Goal: Information Seeking & Learning: Learn about a topic

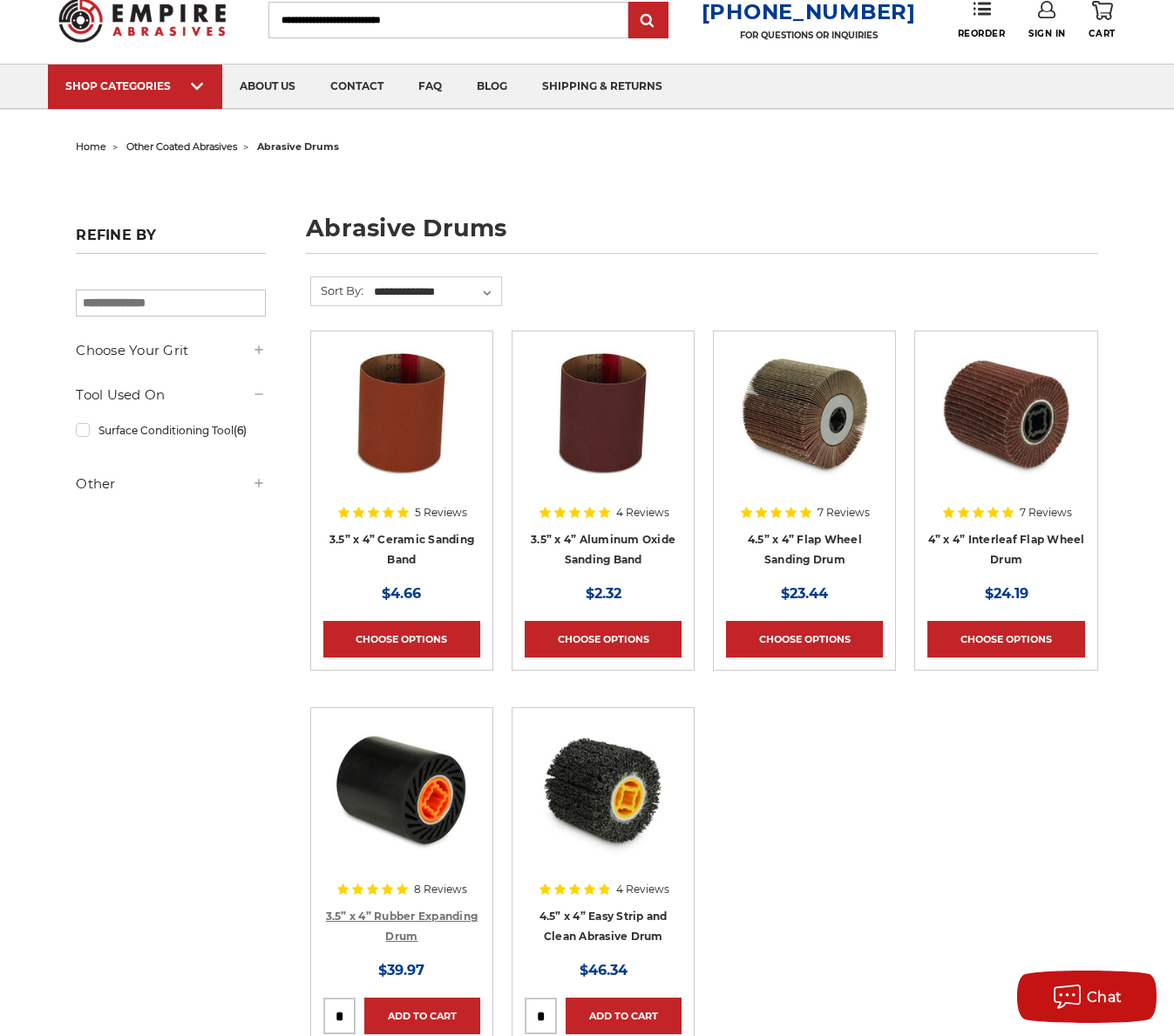
scroll to position [87, 0]
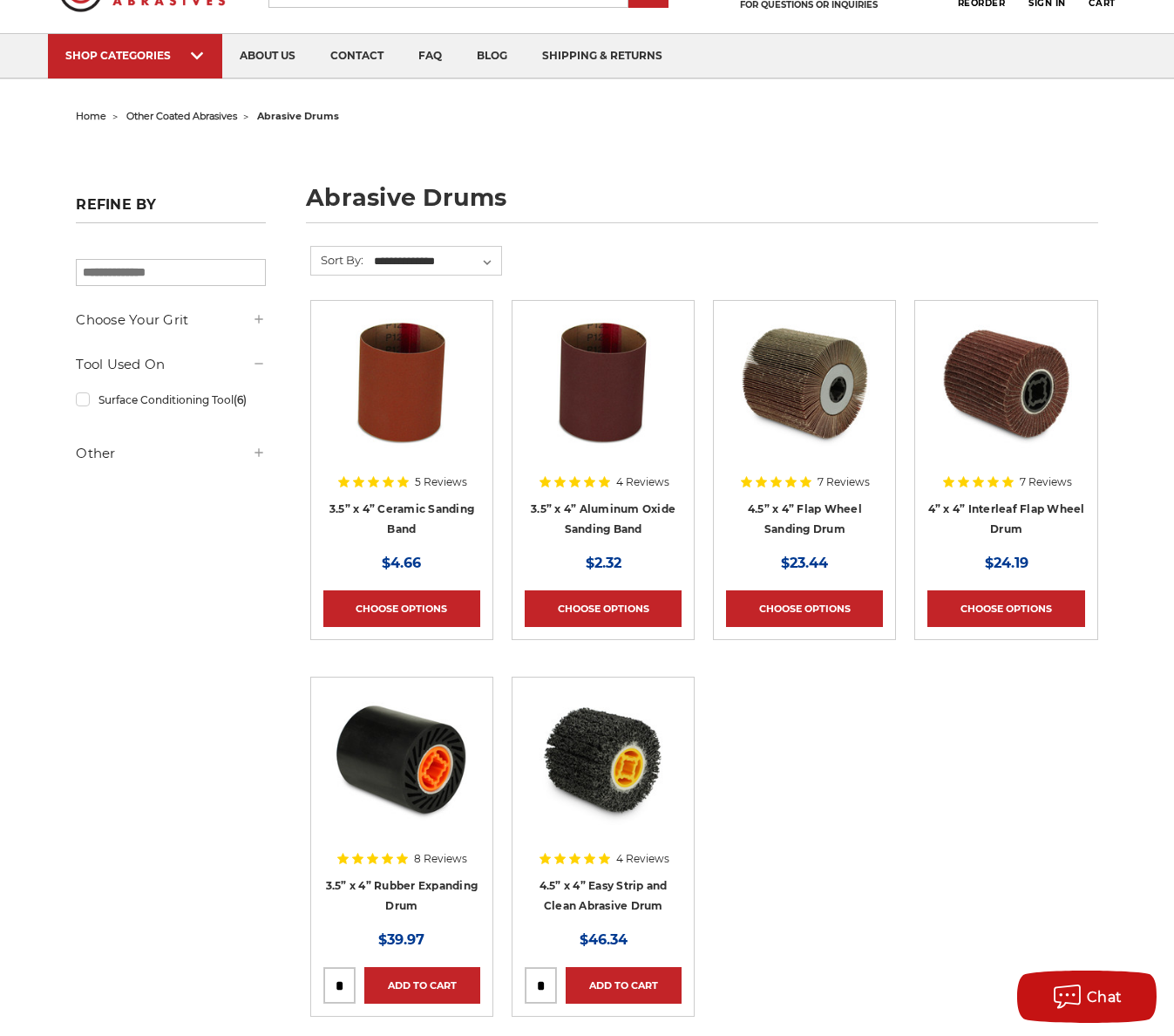
click at [810, 388] on img at bounding box center [805, 383] width 140 height 140
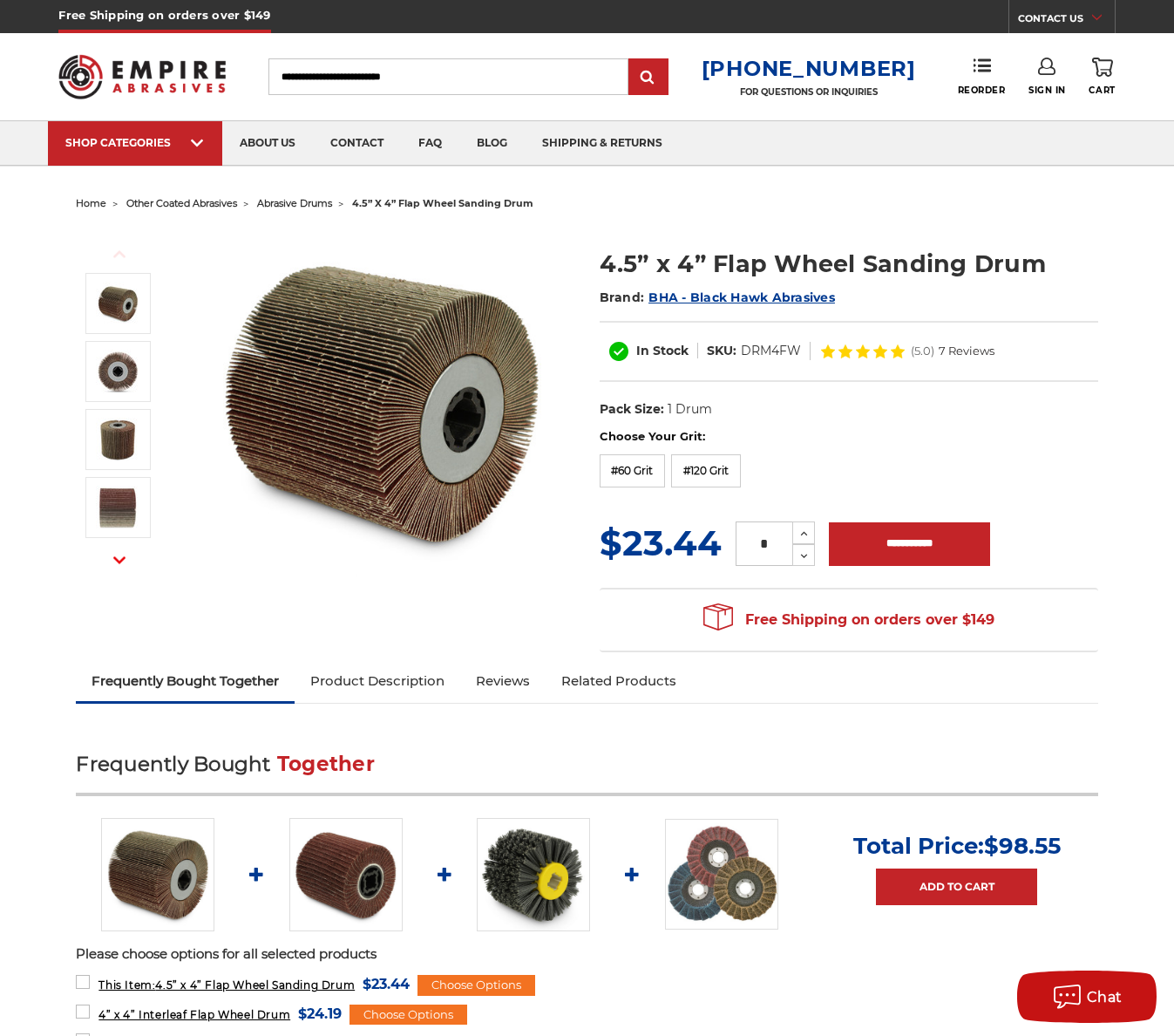
click at [371, 419] on img at bounding box center [381, 402] width 349 height 349
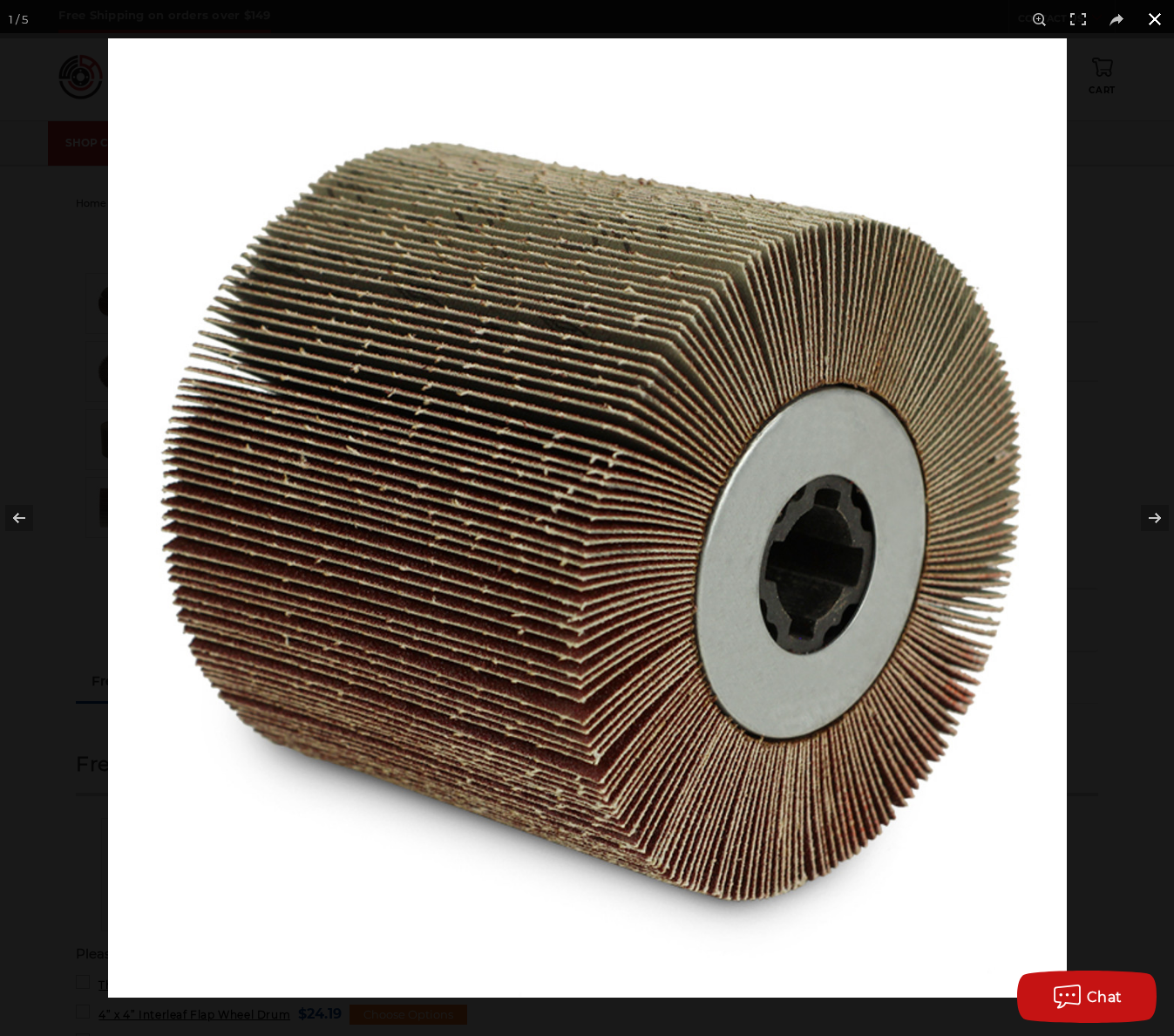
click at [1159, 13] on button at bounding box center [1155, 18] width 38 height 38
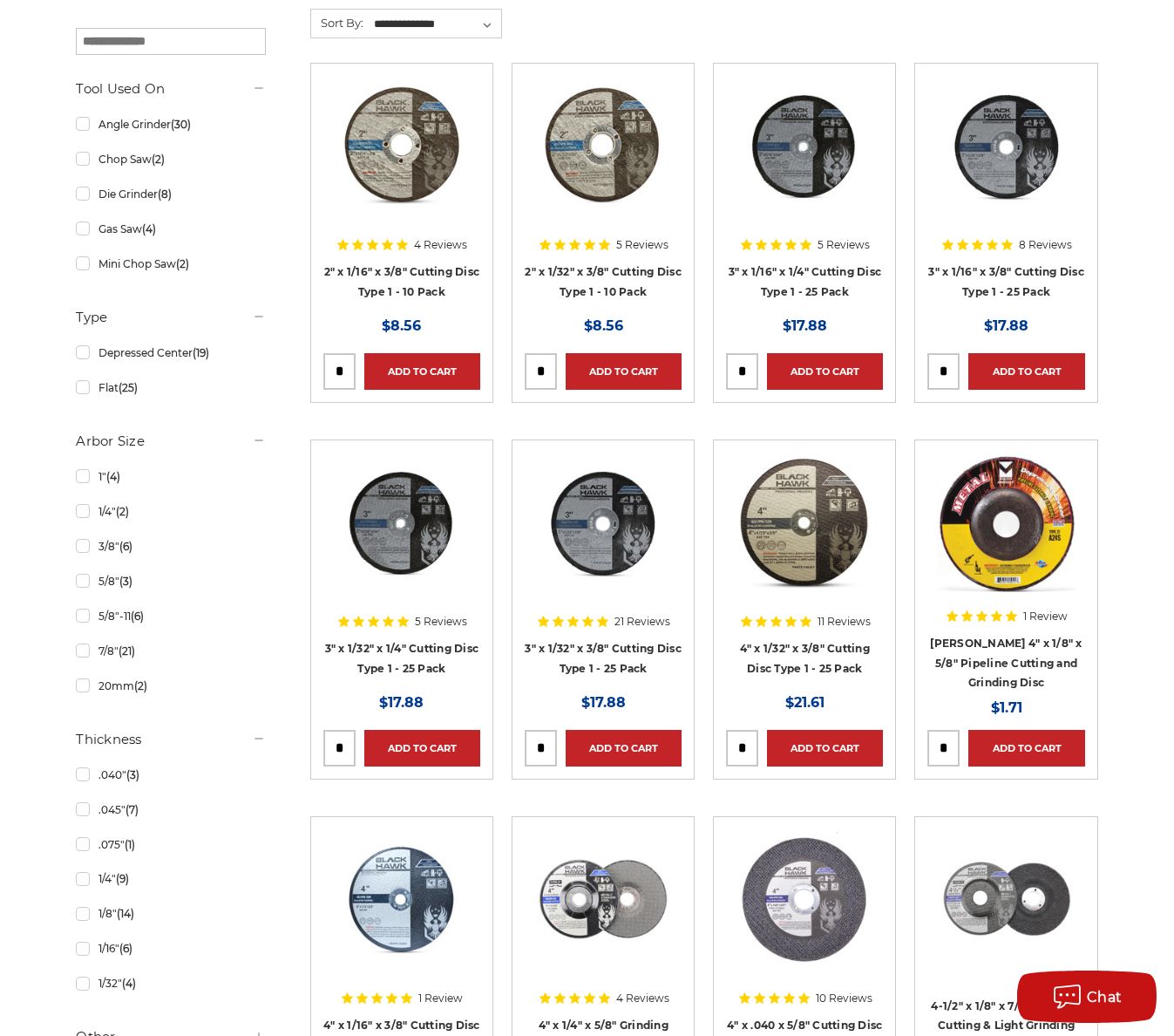
scroll to position [523, 0]
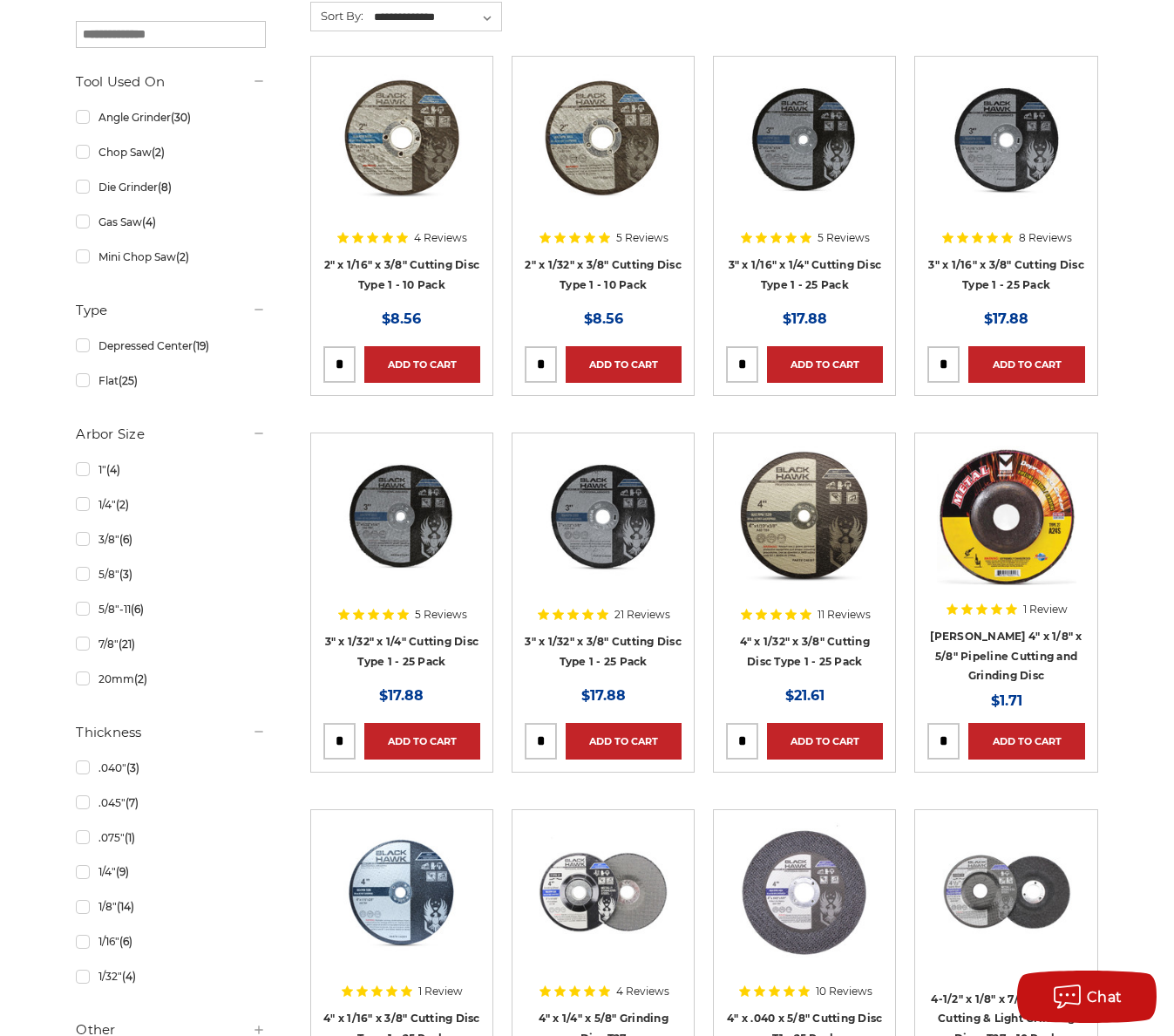
click at [606, 530] on img at bounding box center [604, 515] width 140 height 140
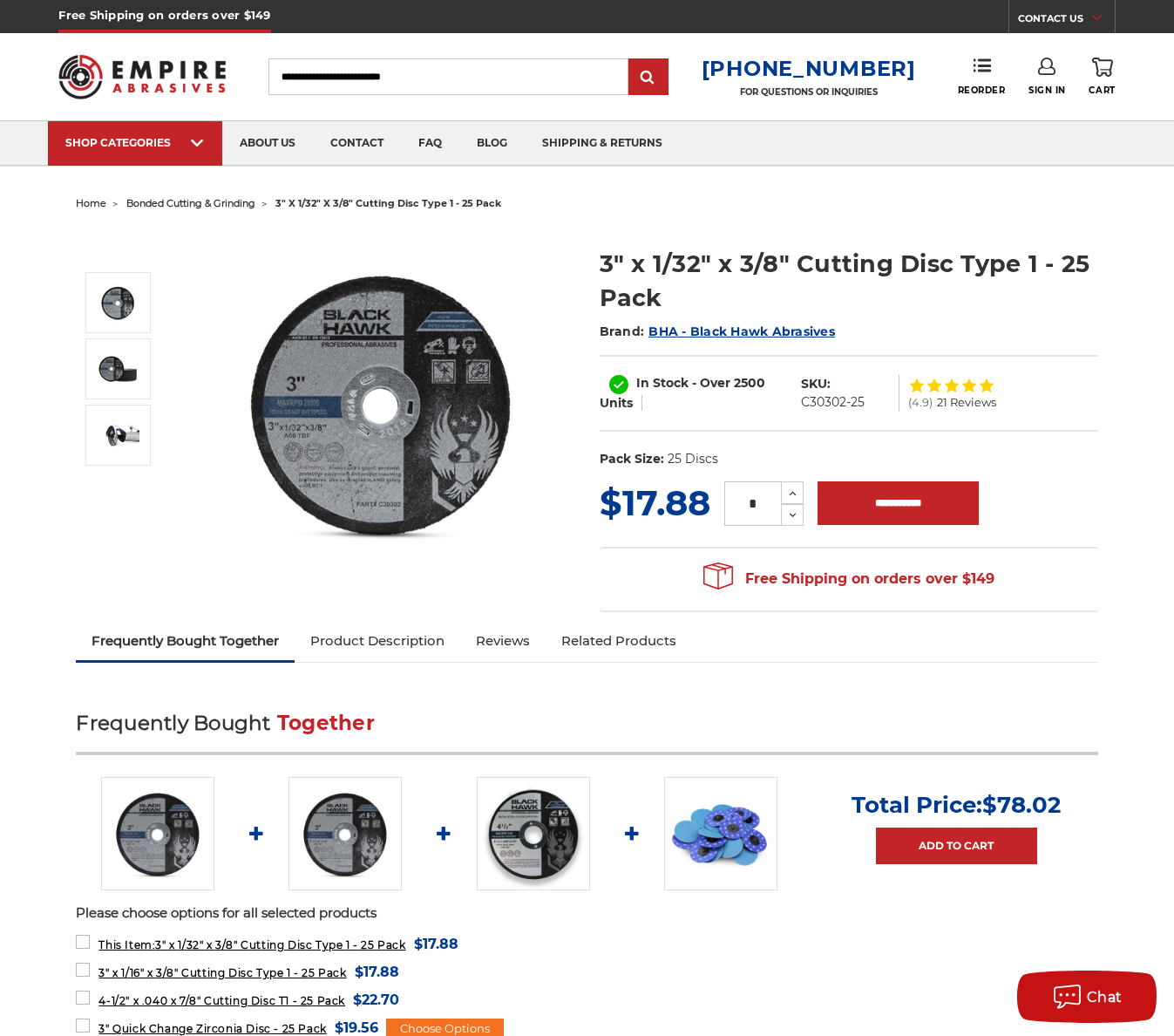
drag, startPoint x: 874, startPoint y: 301, endPoint x: 798, endPoint y: 298, distance: 76.1
click at [798, 298] on h1 "3" x 1/32" x 3/8" Cutting Disc Type 1 - 25 Pack" at bounding box center [848, 281] width 499 height 68
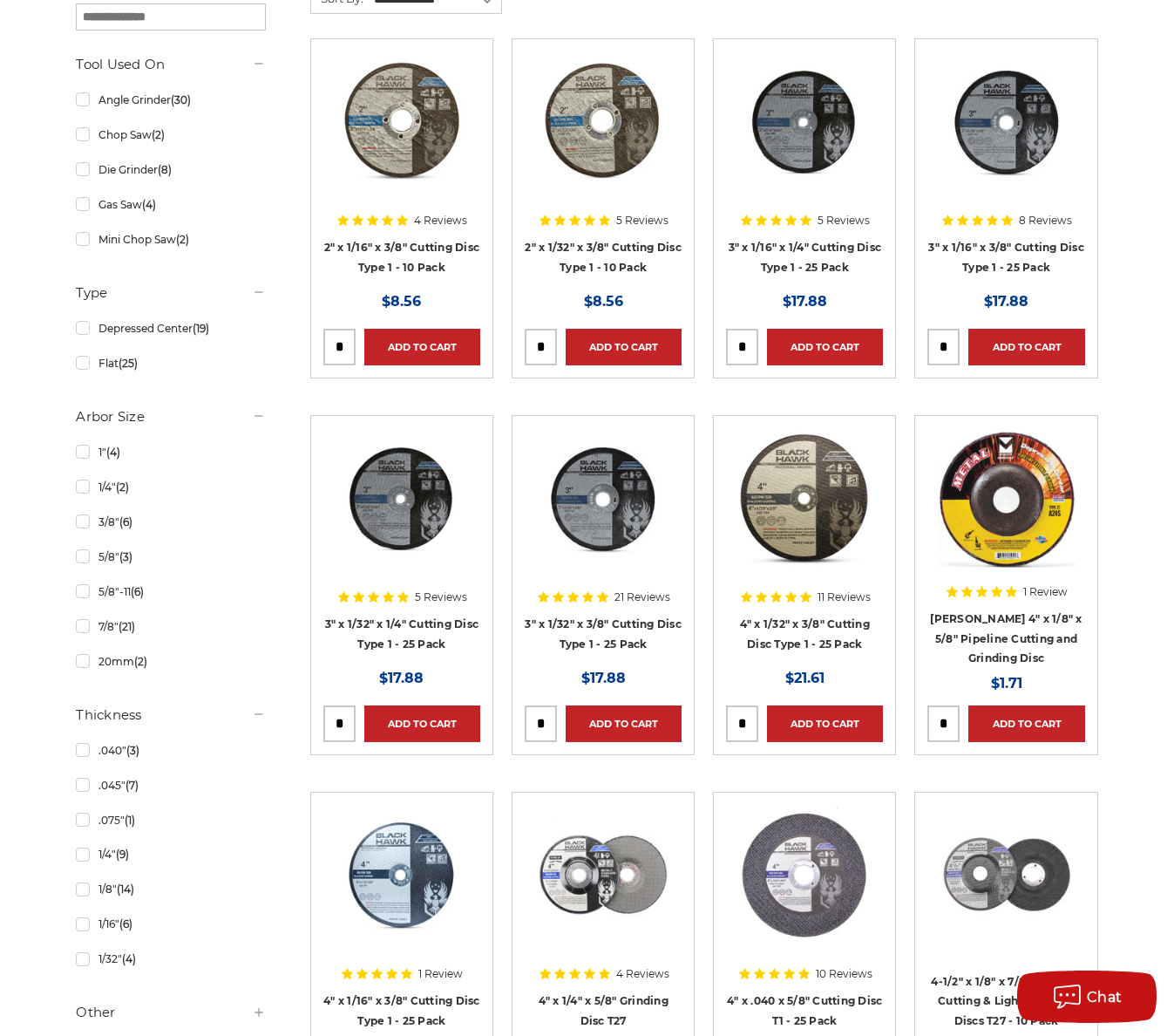
scroll to position [523, 0]
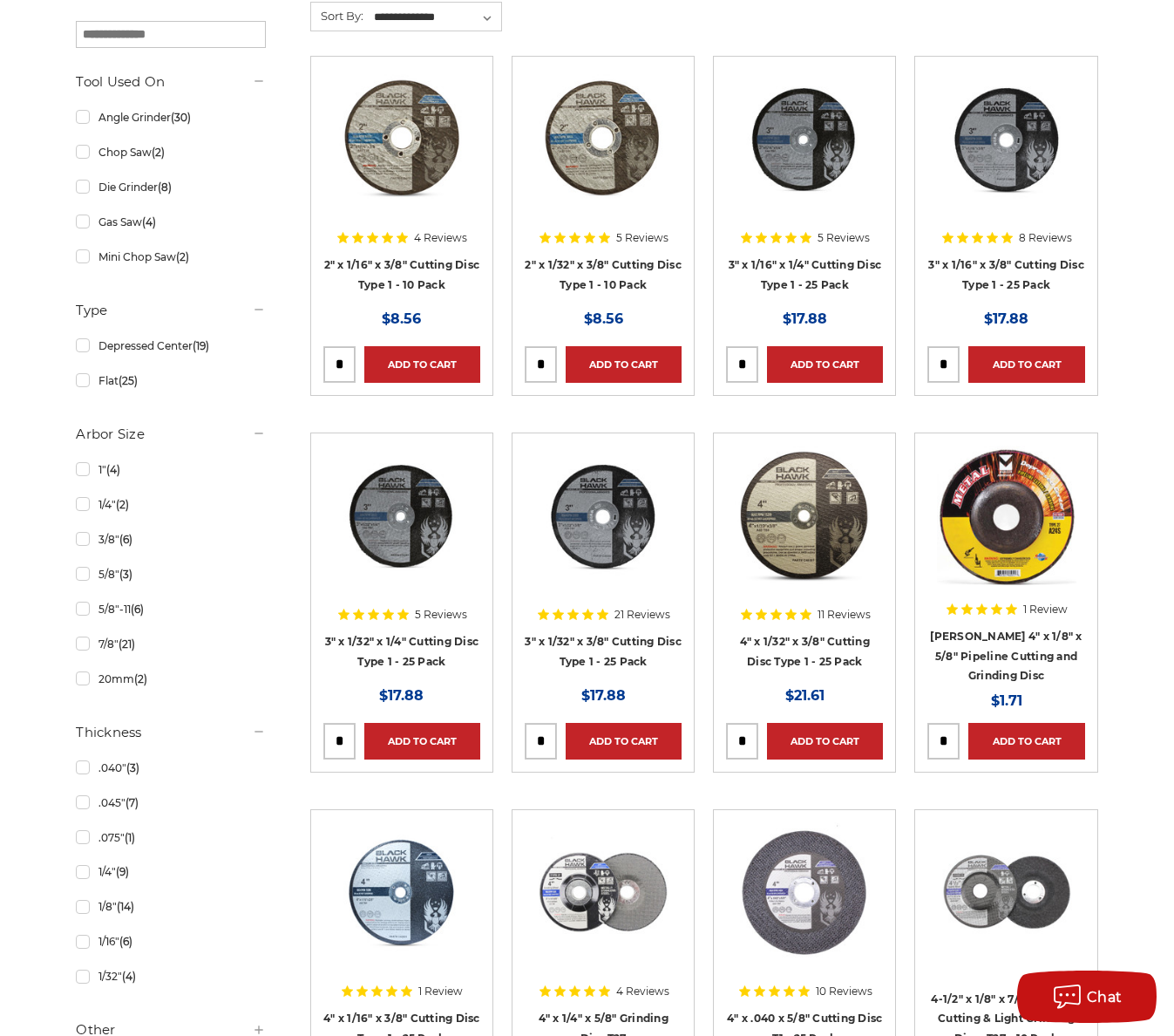
click at [366, 116] on img at bounding box center [402, 139] width 140 height 140
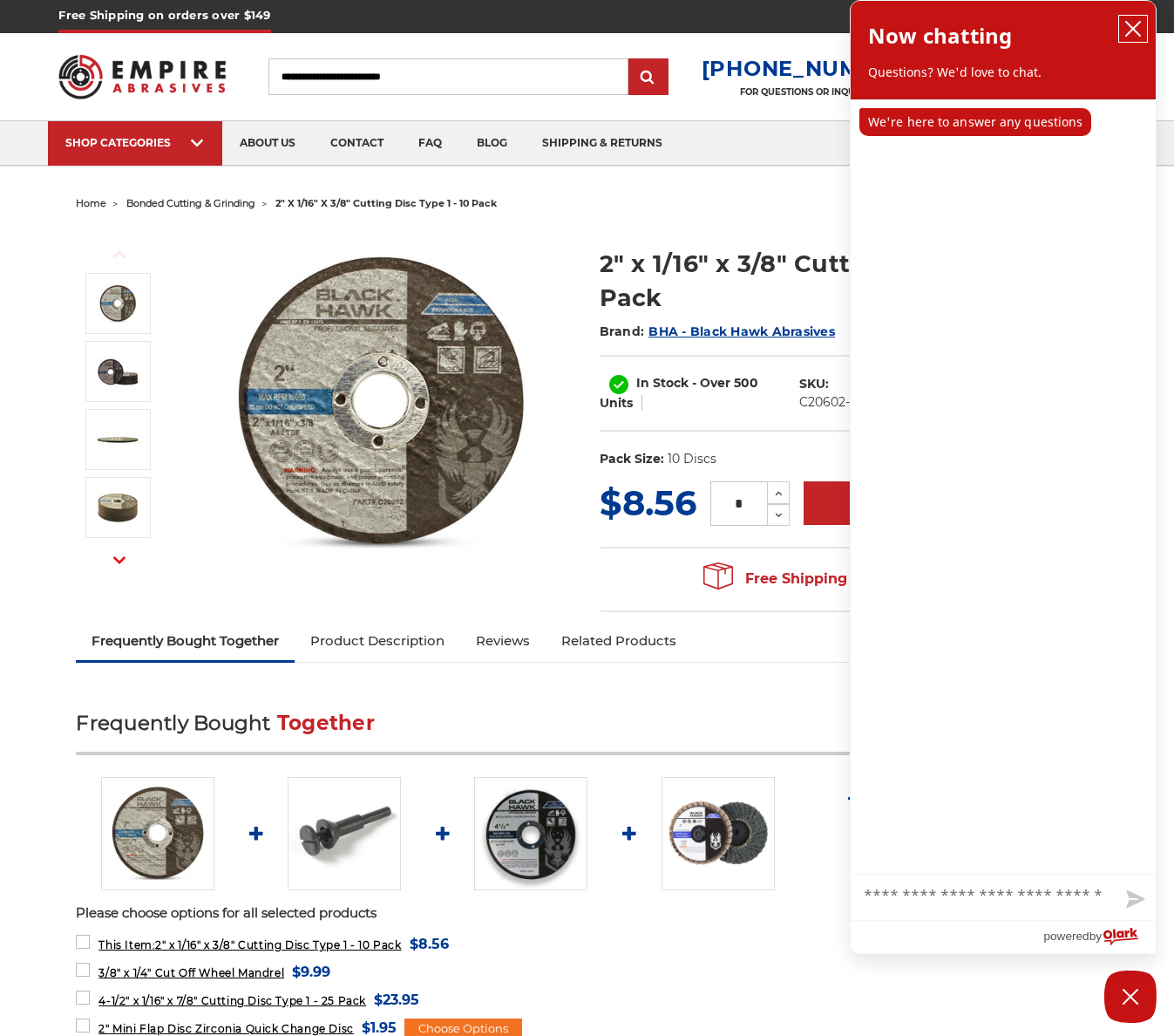
click at [1137, 38] on button "close chatbox" at bounding box center [1133, 28] width 28 height 26
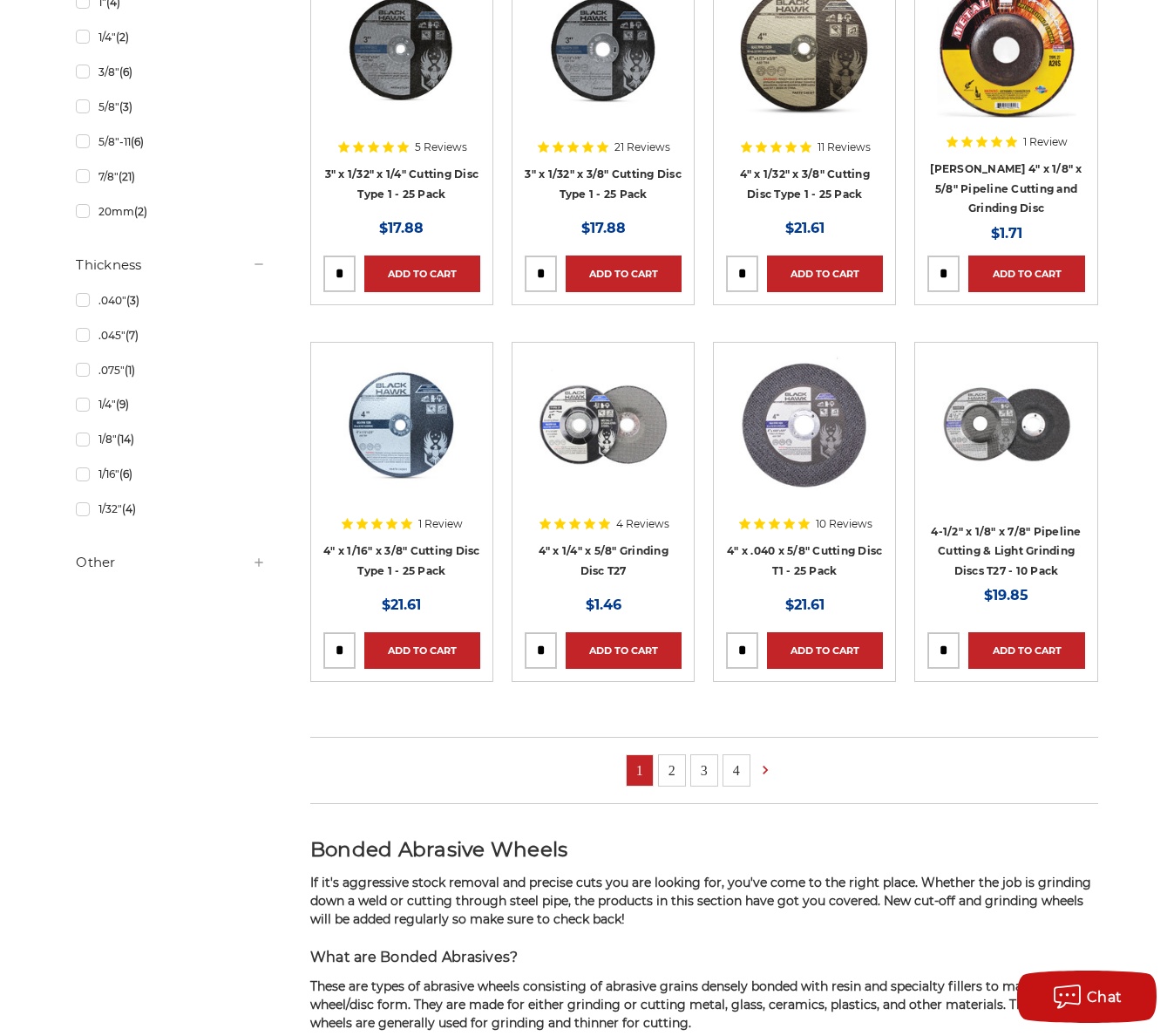
scroll to position [959, 0]
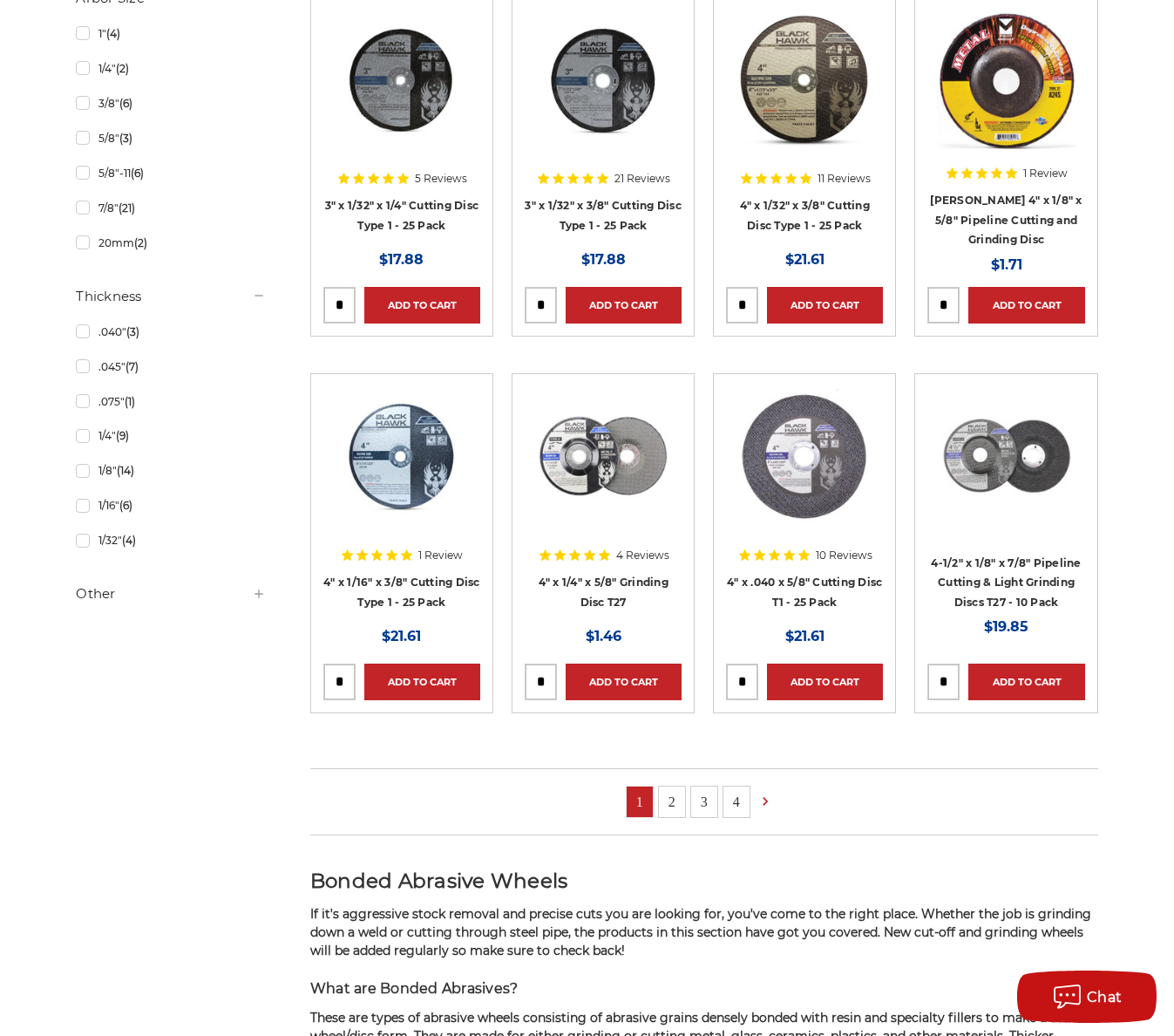
click at [678, 800] on link "2" at bounding box center [672, 801] width 26 height 30
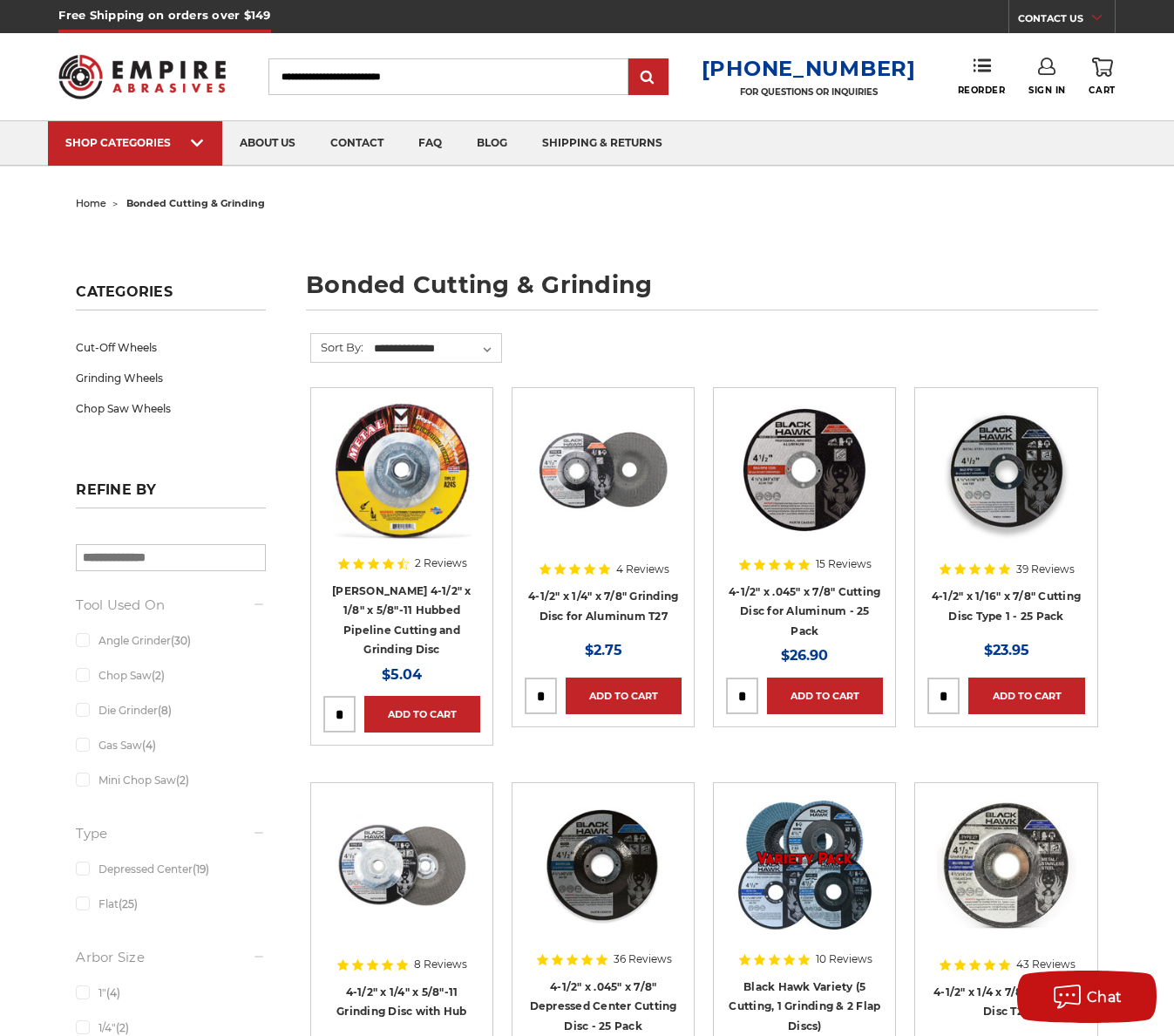
scroll to position [959, 0]
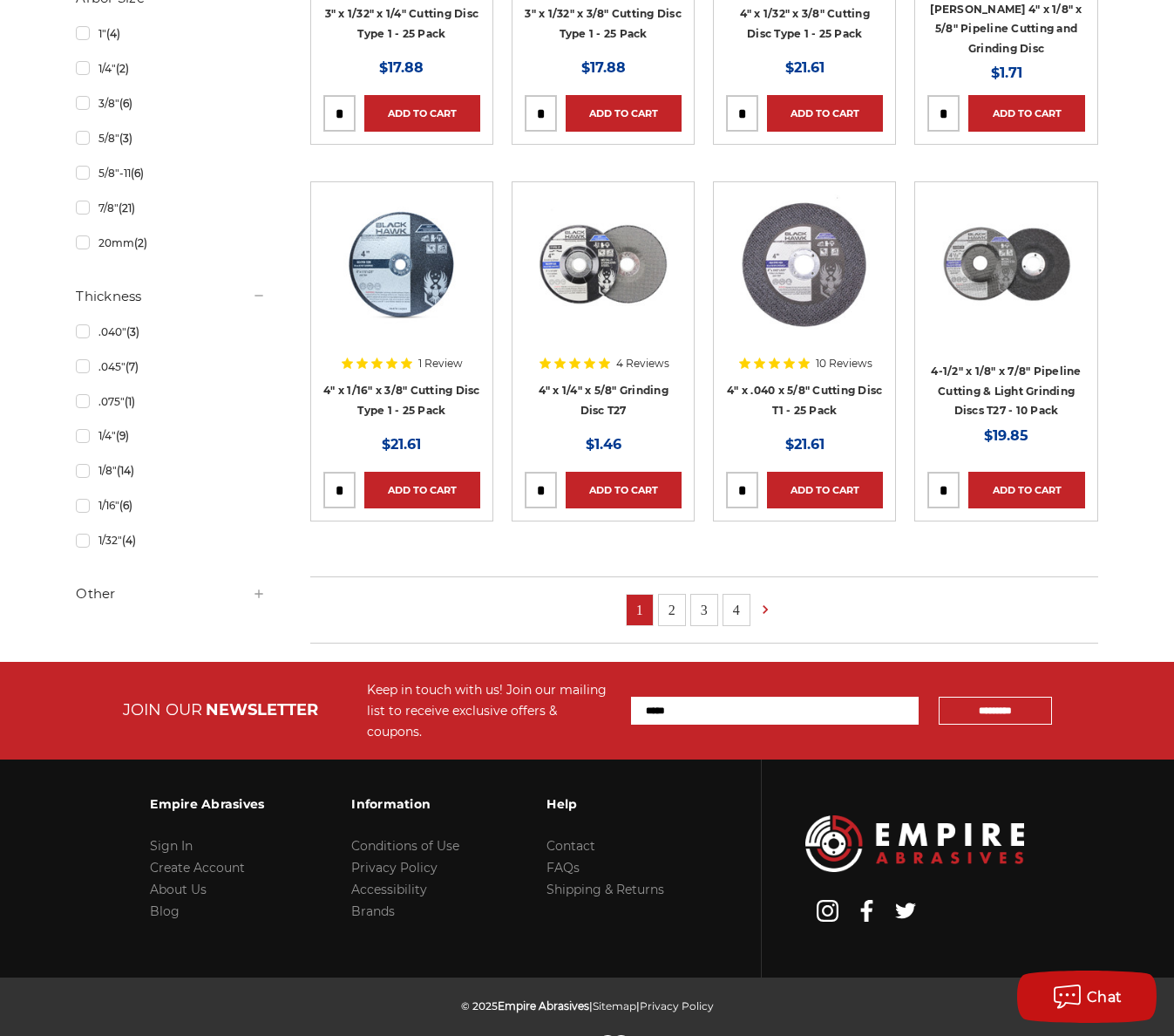
click at [1015, 236] on img at bounding box center [1007, 264] width 140 height 140
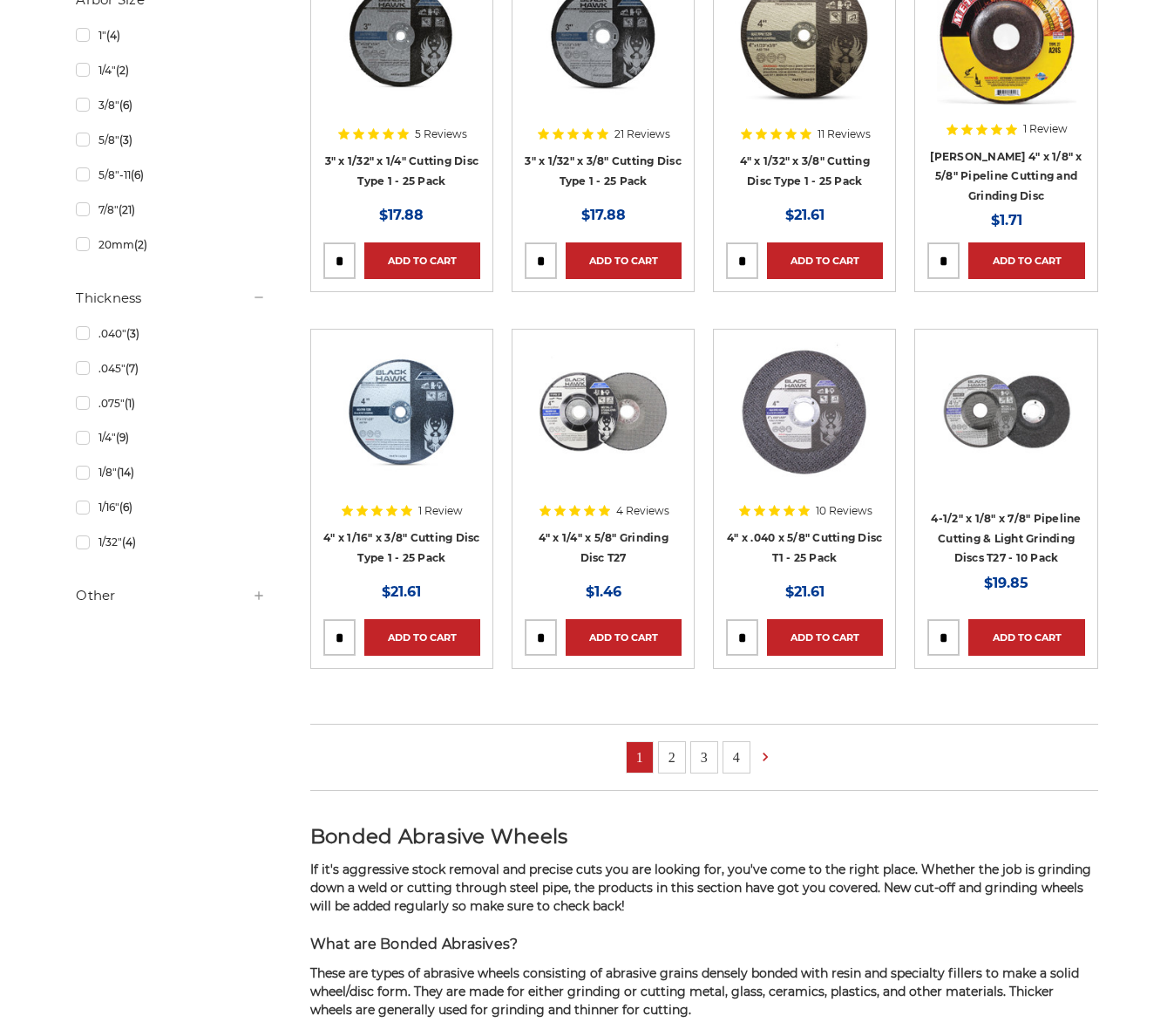
click at [686, 766] on ul "1 2 3 4" at bounding box center [704, 757] width 788 height 67
click at [677, 762] on link "2" at bounding box center [672, 756] width 26 height 30
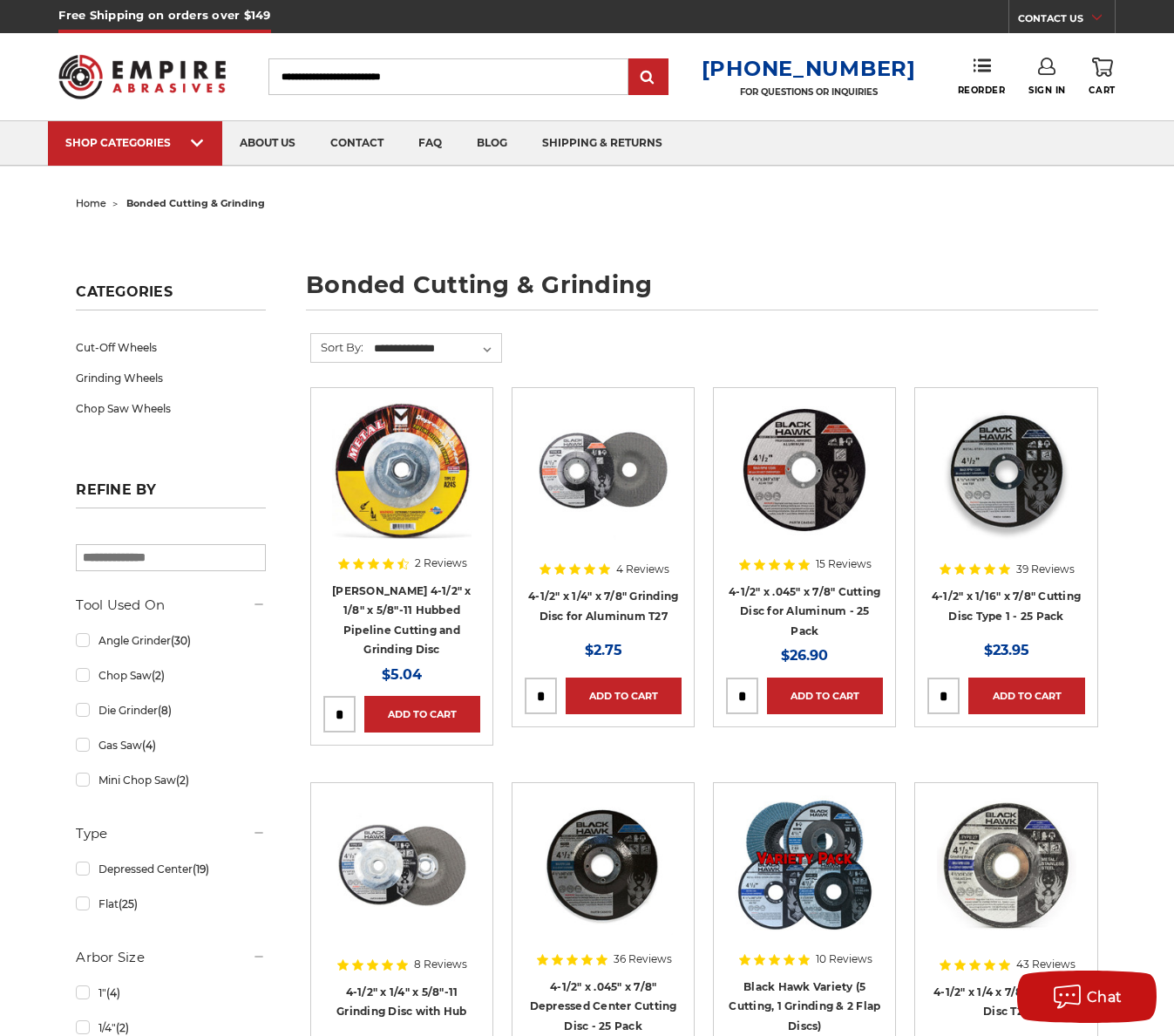
click at [624, 471] on img at bounding box center [604, 470] width 140 height 140
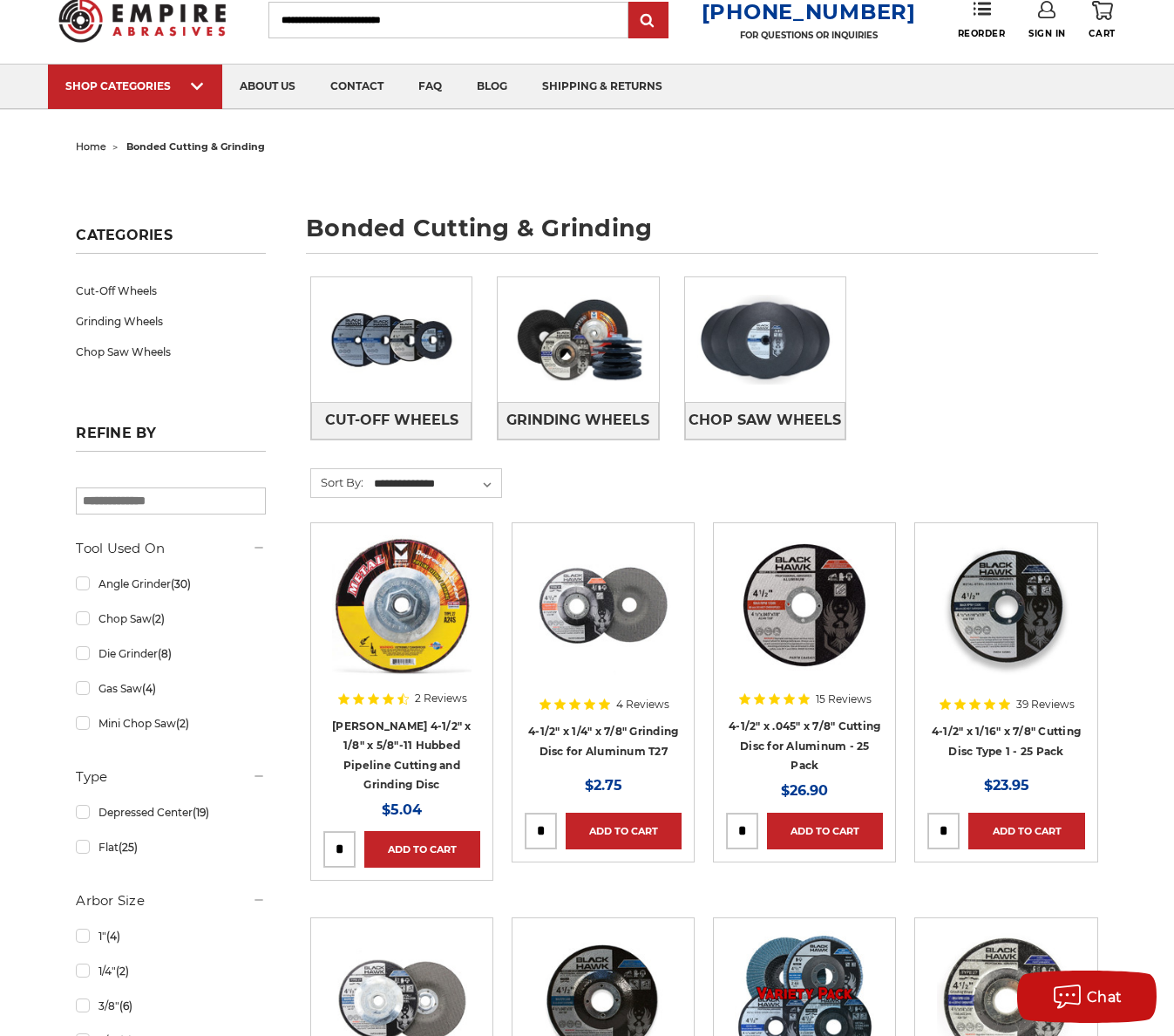
scroll to position [87, 0]
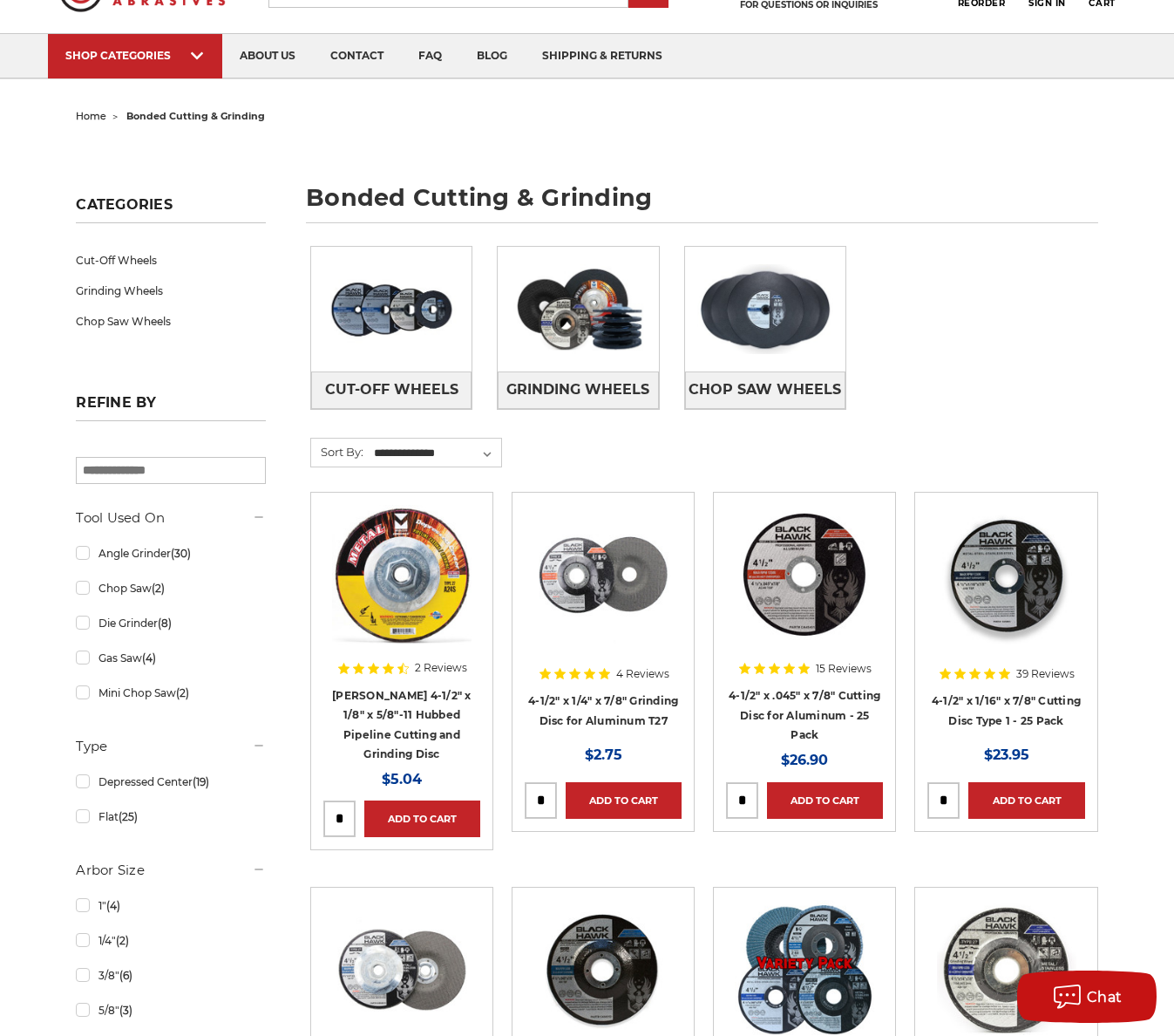
click at [817, 590] on img at bounding box center [805, 574] width 140 height 140
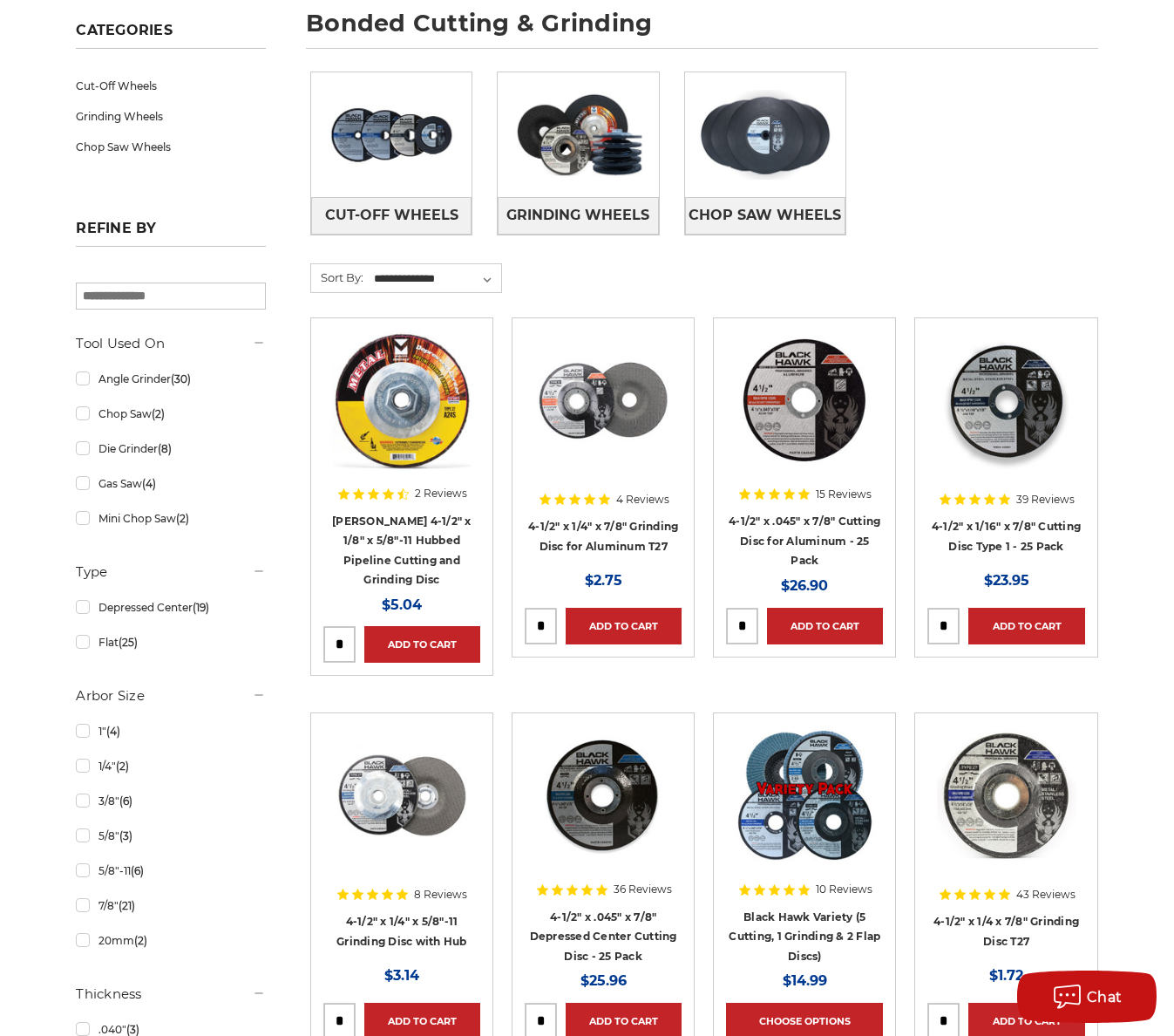
scroll to position [349, 0]
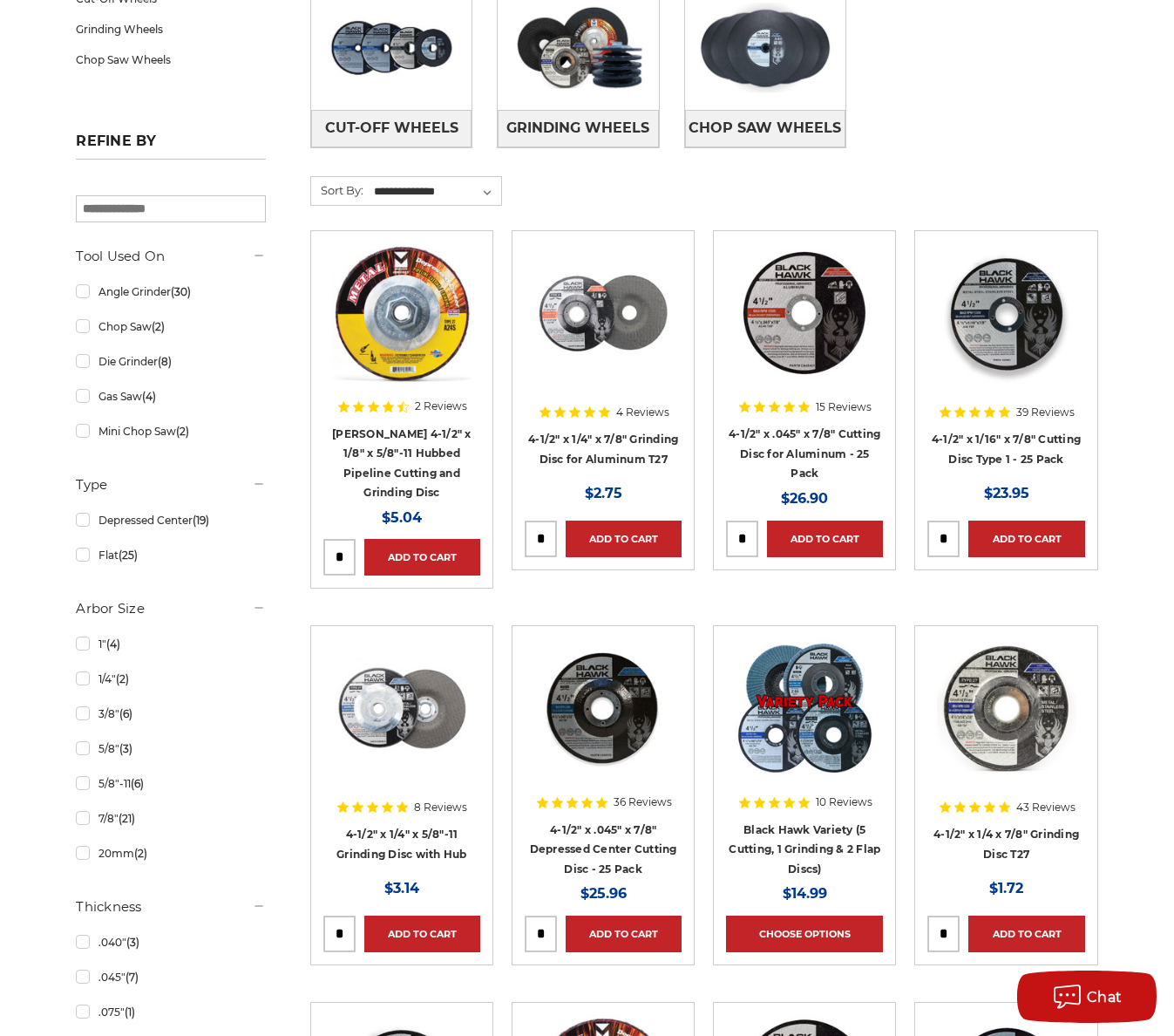
click at [630, 701] on img at bounding box center [604, 708] width 140 height 140
click at [983, 654] on img at bounding box center [1007, 708] width 140 height 140
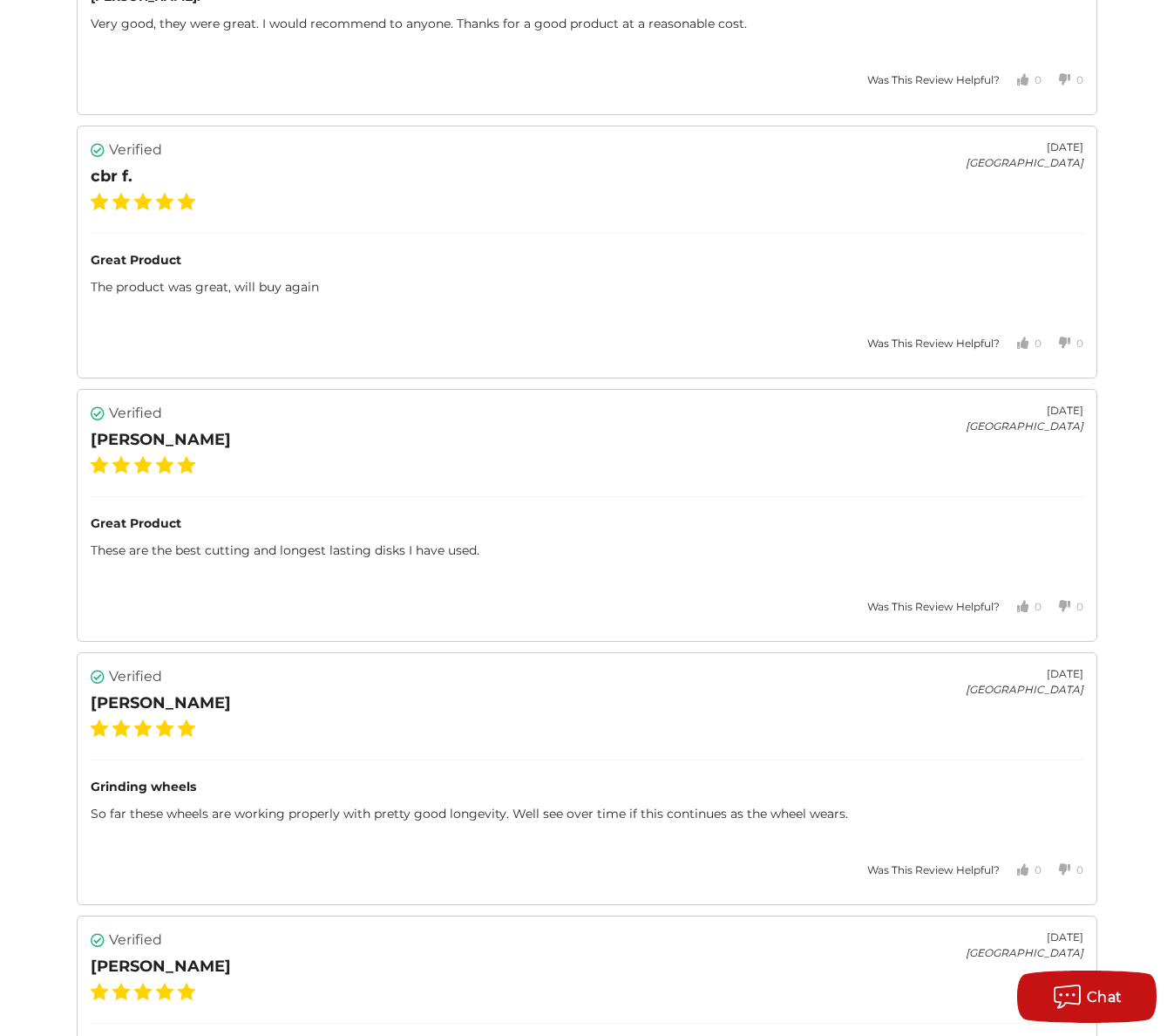
scroll to position [3303, 0]
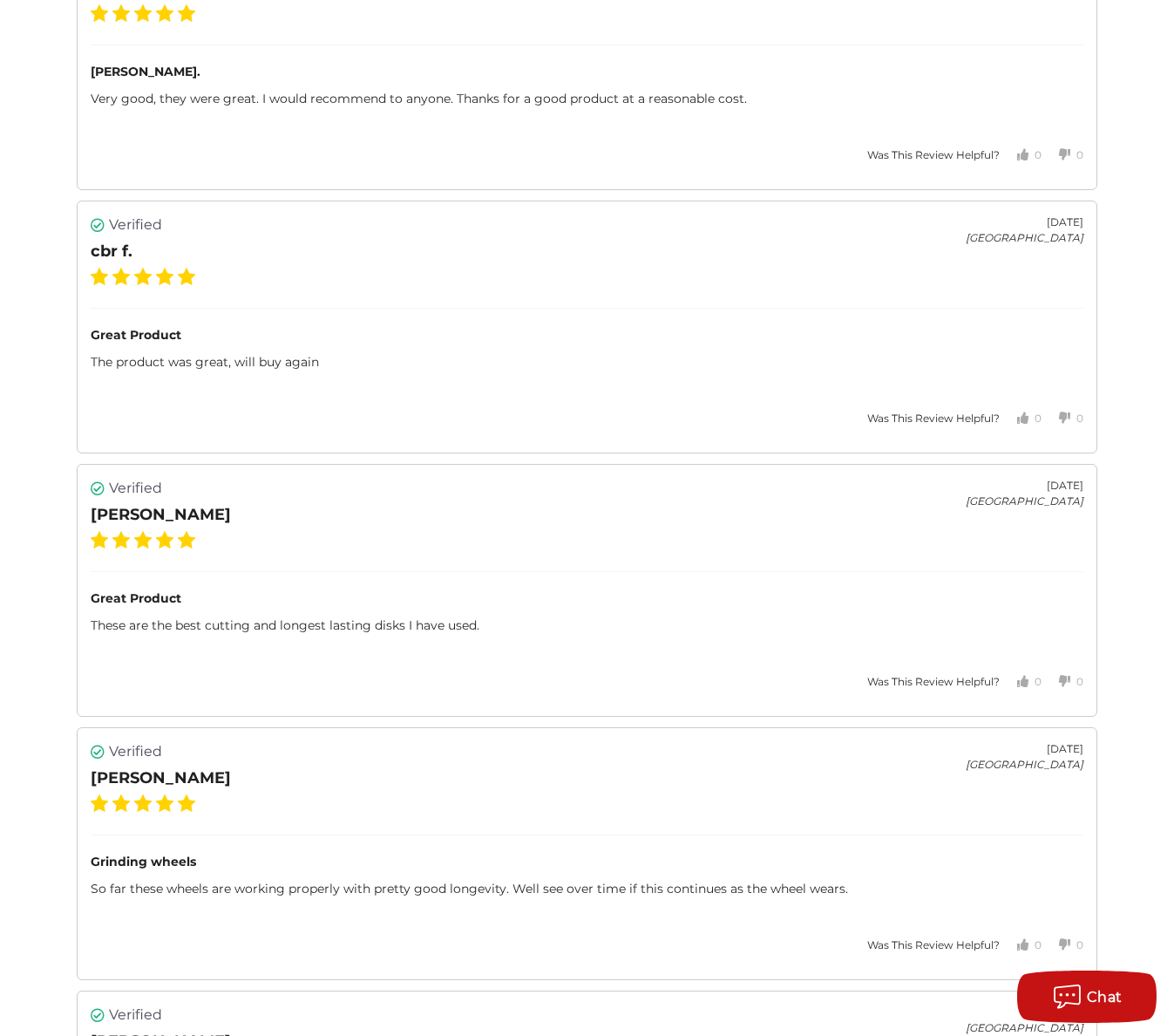
drag, startPoint x: 333, startPoint y: 739, endPoint x: 245, endPoint y: 564, distance: 195.9
click at [245, 564] on div "Verified Wendell S. December 19, 2023 United States Great Product These are the…" at bounding box center [587, 590] width 1020 height 253
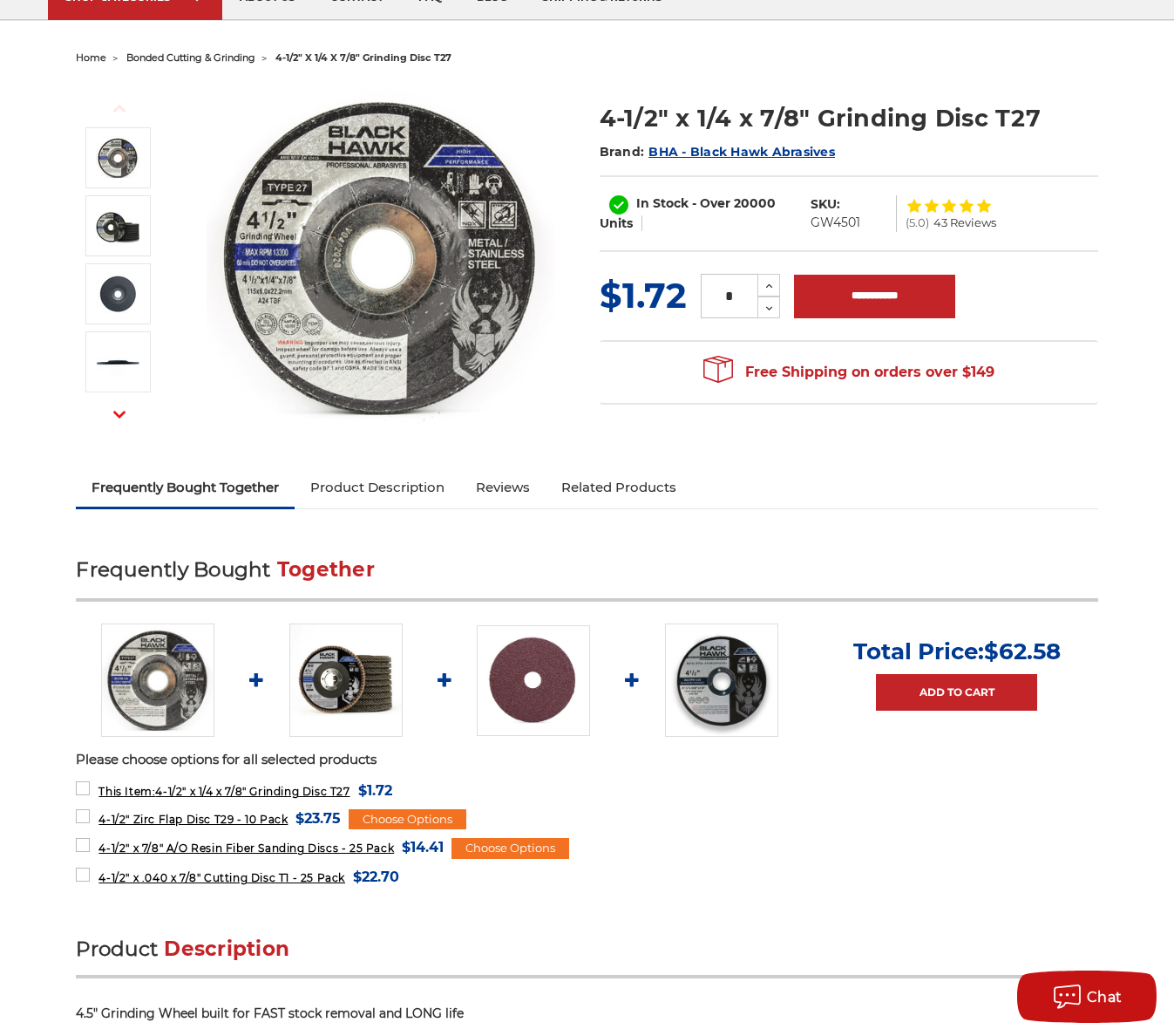
scroll to position [0, 0]
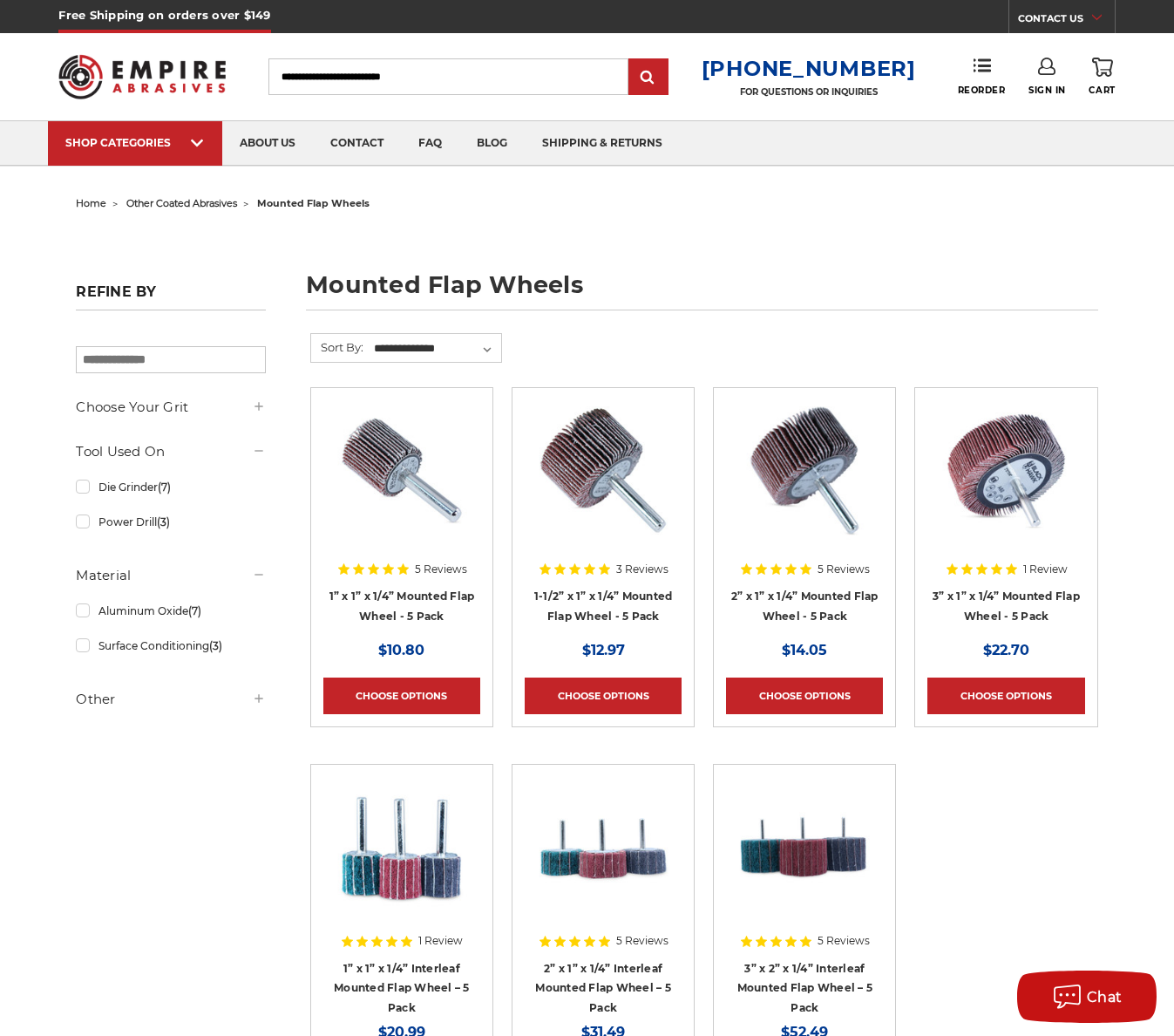
click at [819, 485] on img at bounding box center [805, 470] width 140 height 140
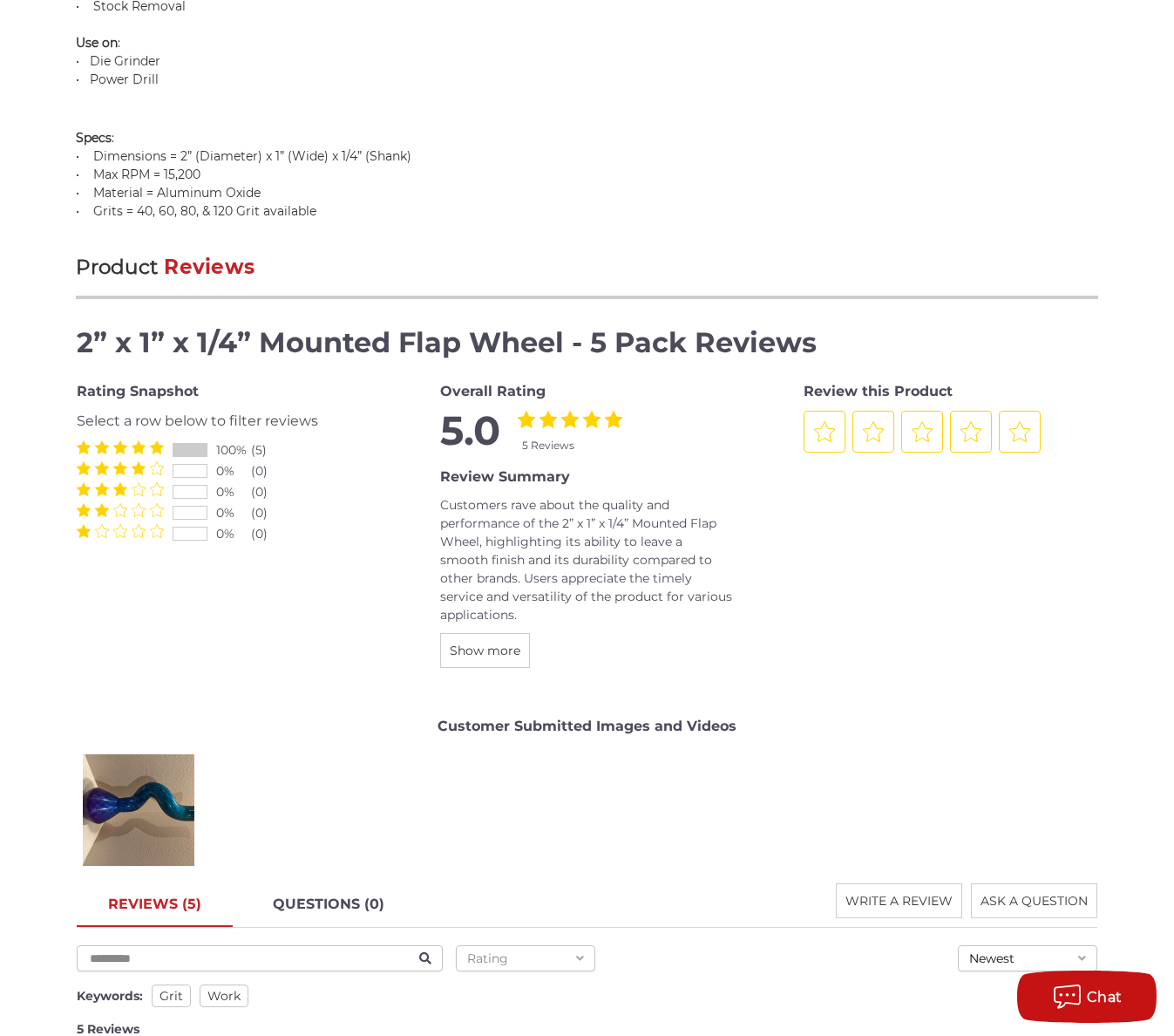
scroll to position [1831, 0]
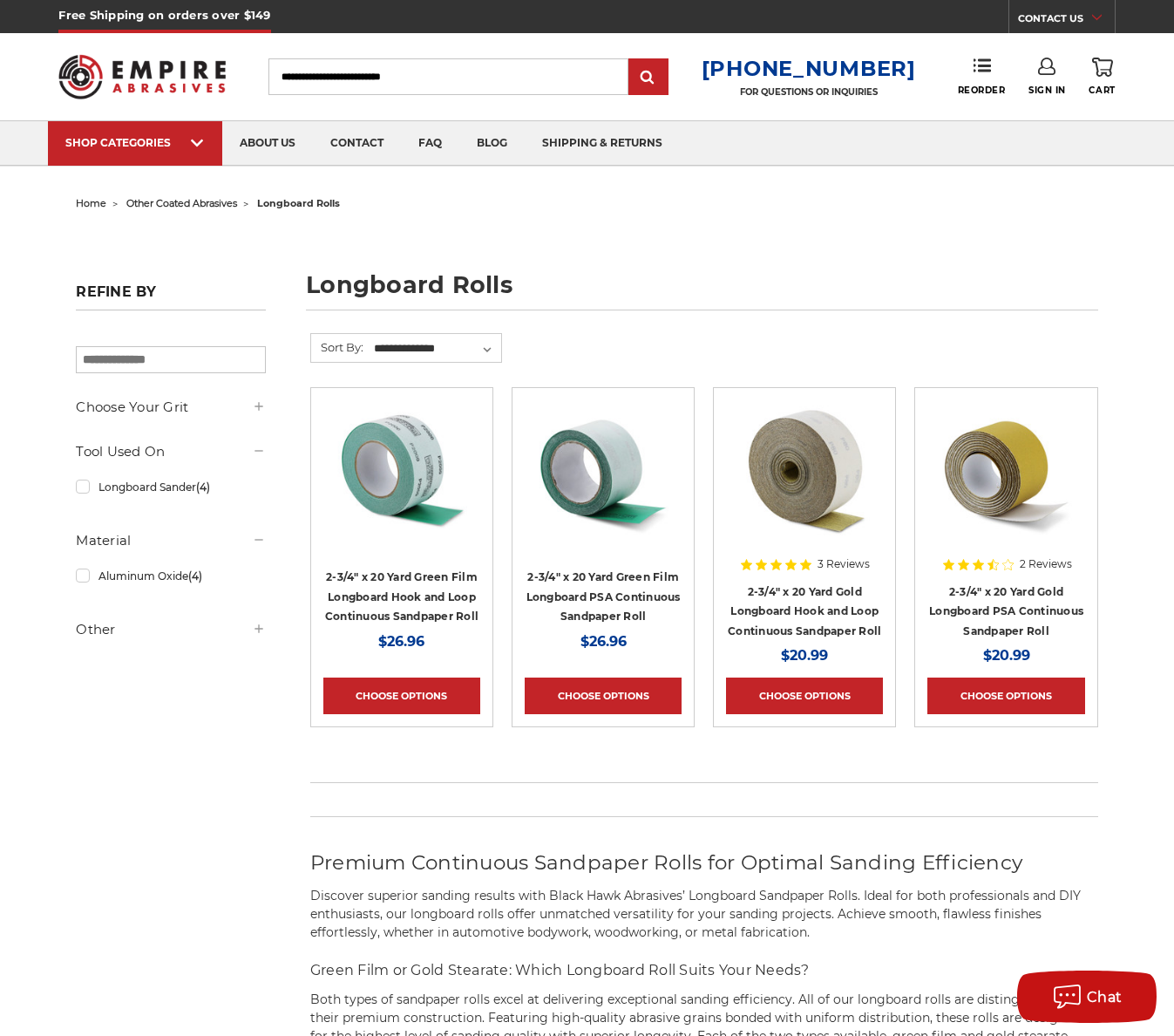
click at [402, 474] on img at bounding box center [402, 470] width 140 height 140
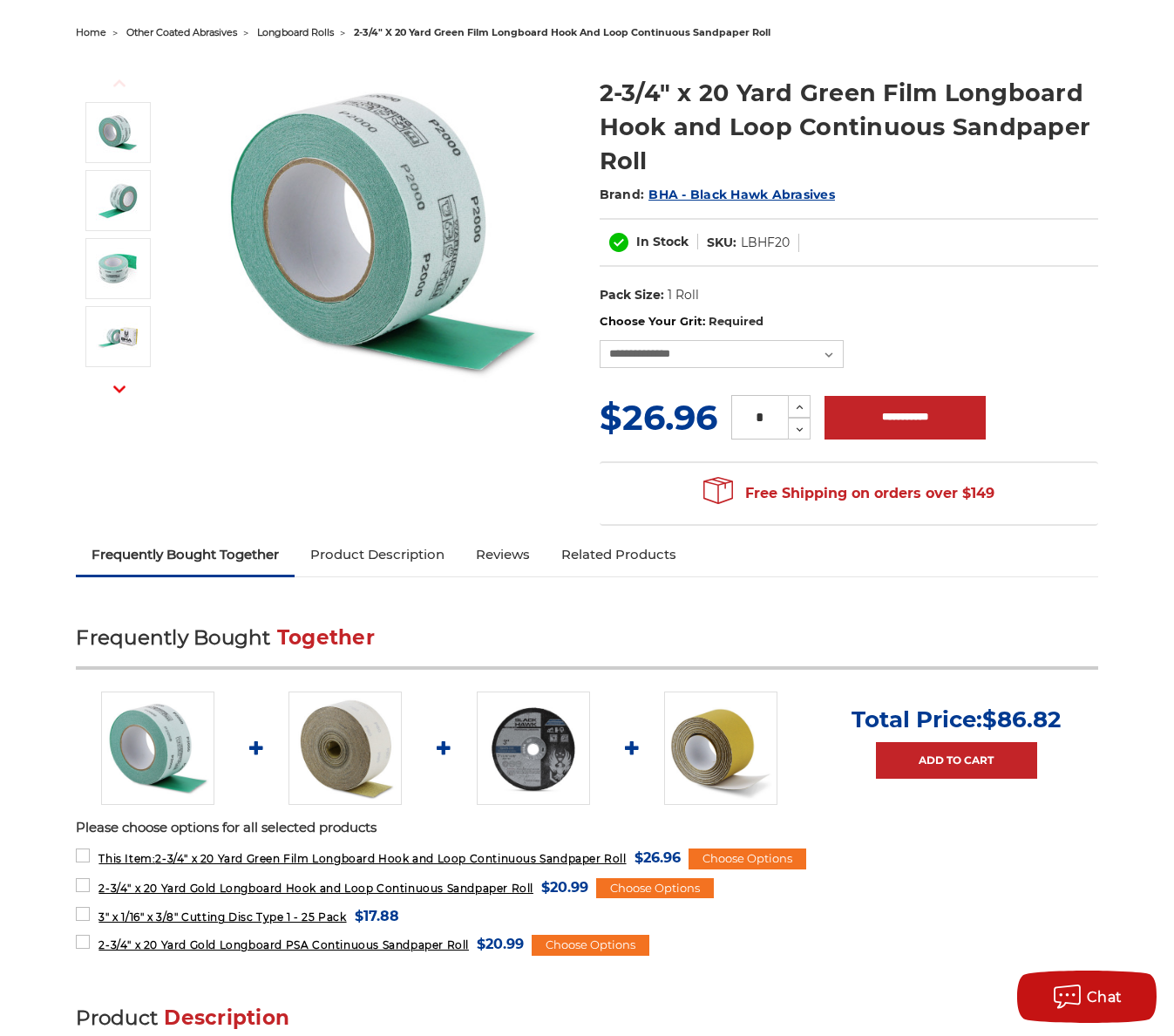
scroll to position [87, 0]
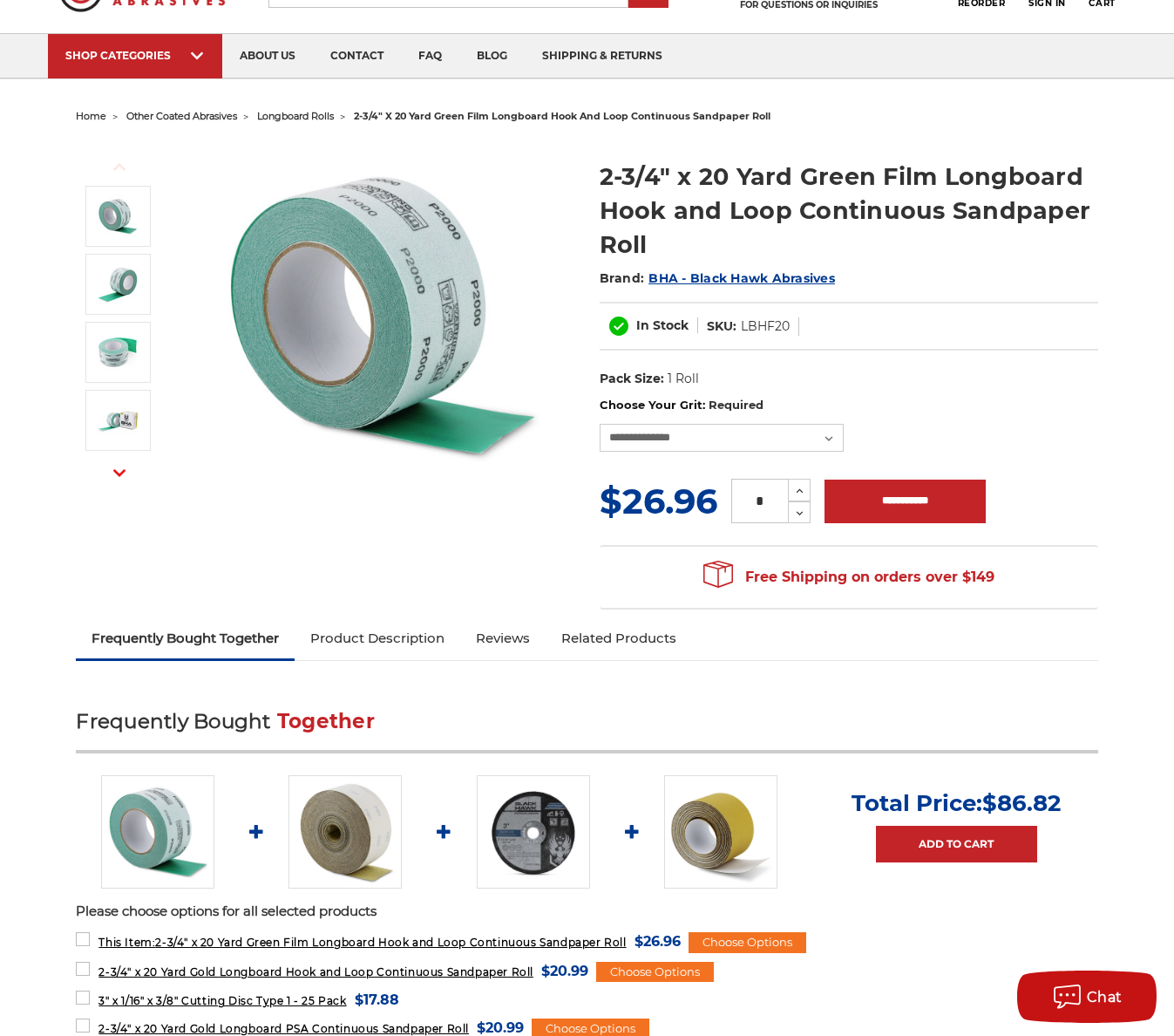
click at [445, 317] on img at bounding box center [381, 315] width 349 height 349
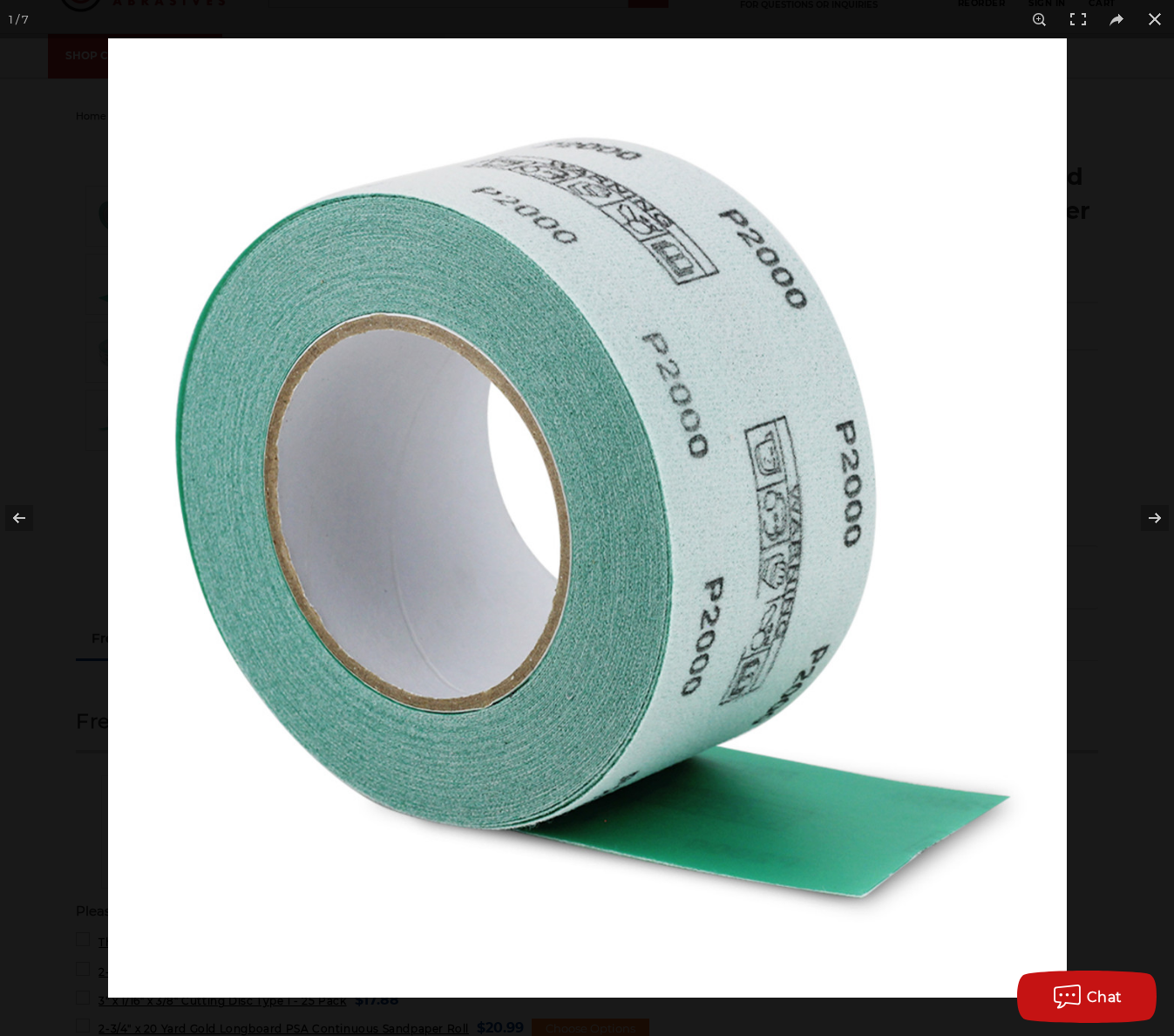
click at [666, 376] on img at bounding box center [587, 517] width 959 height 959
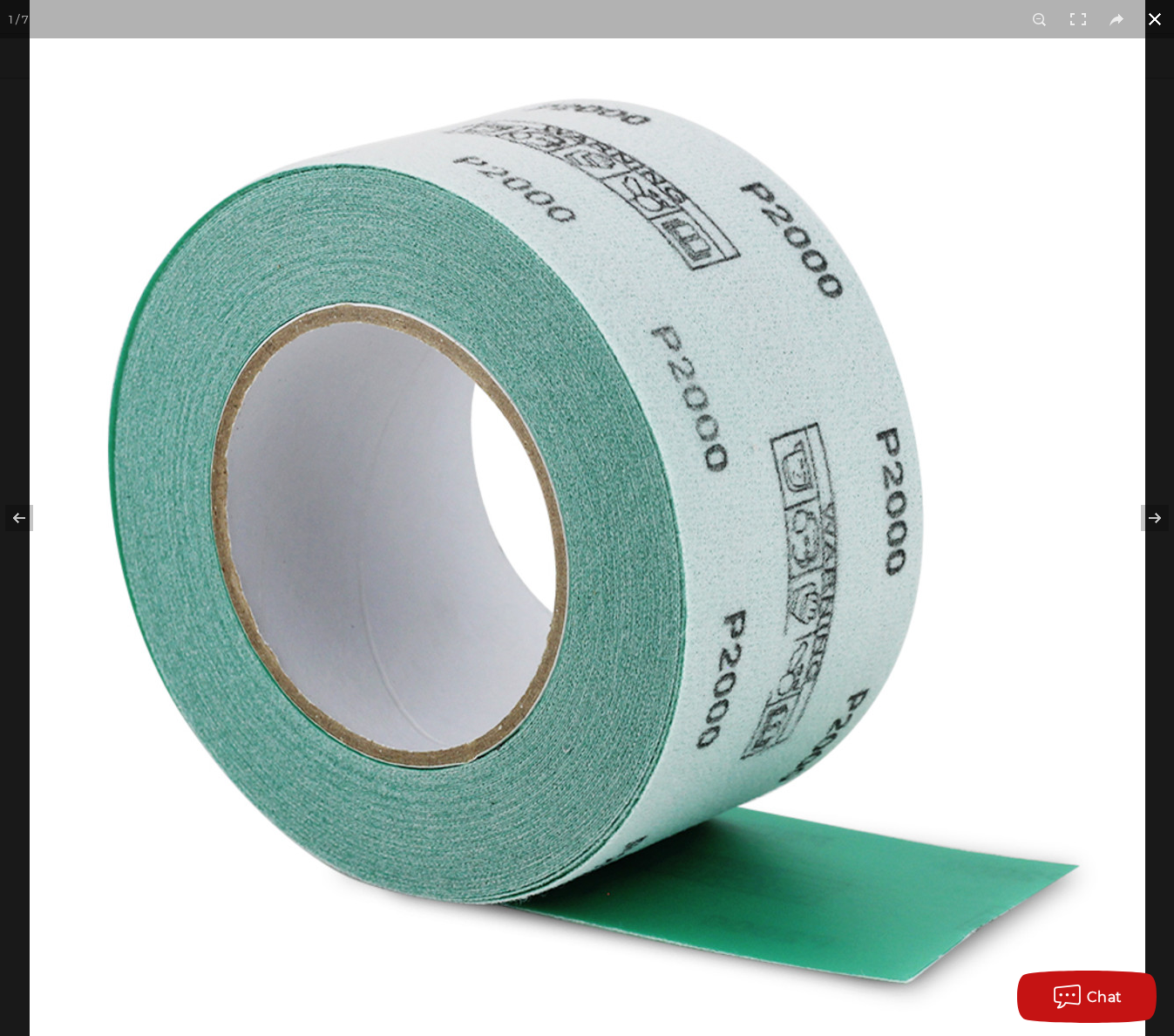
click at [1157, 18] on button at bounding box center [1155, 18] width 38 height 38
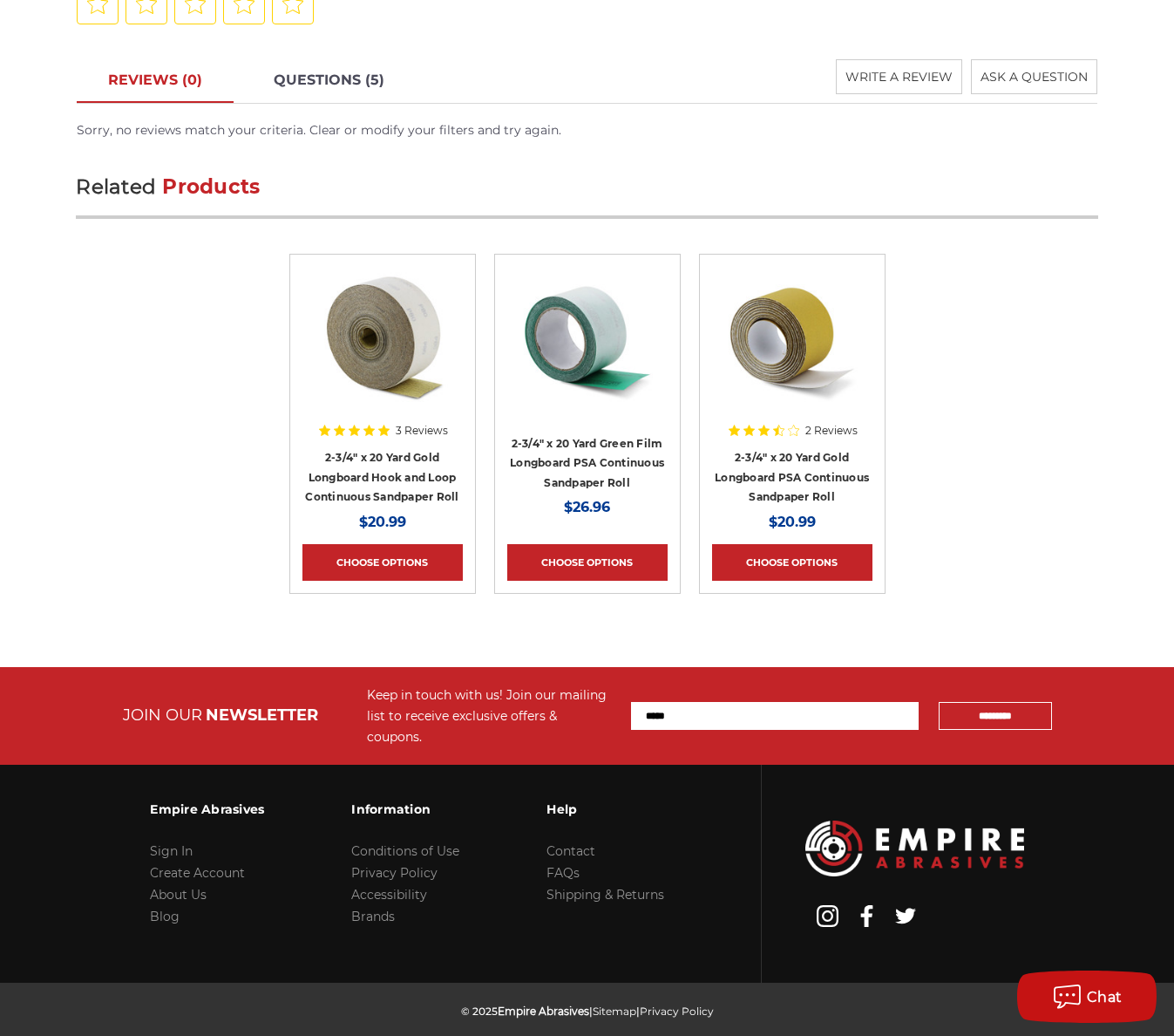
scroll to position [3250, 0]
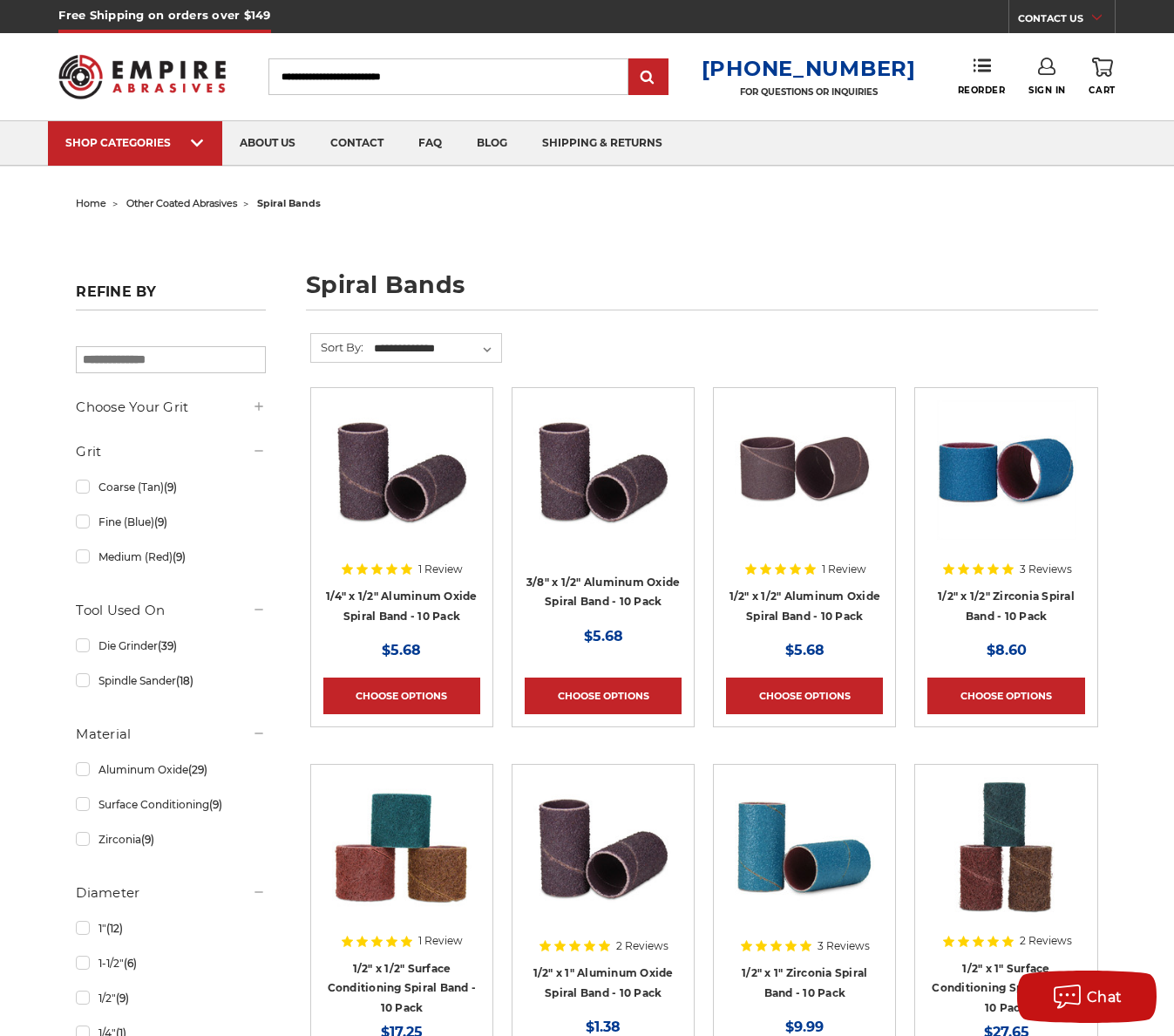
click at [404, 489] on img at bounding box center [402, 470] width 140 height 140
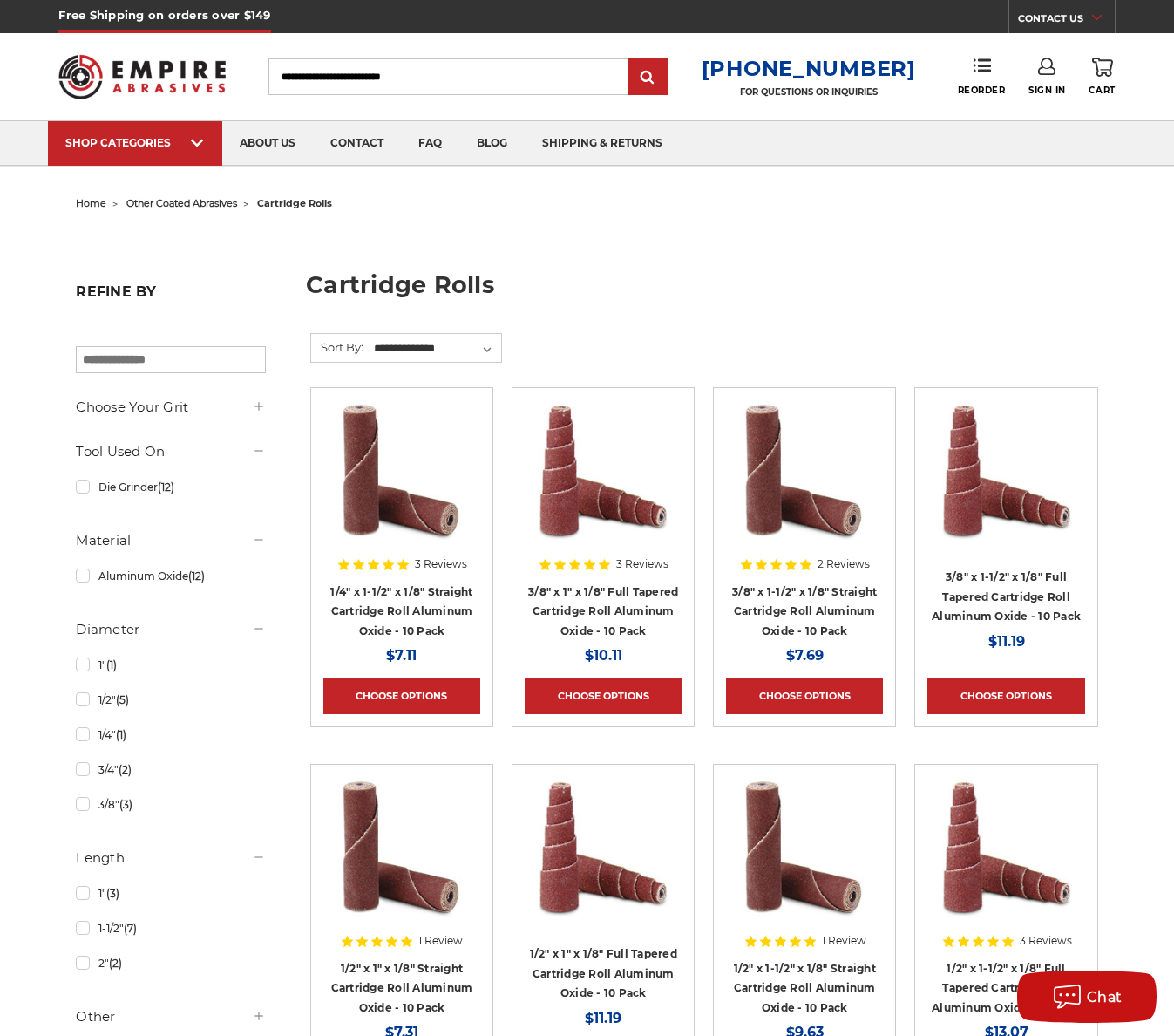
click at [411, 505] on img at bounding box center [402, 470] width 140 height 140
